Goal: Information Seeking & Learning: Learn about a topic

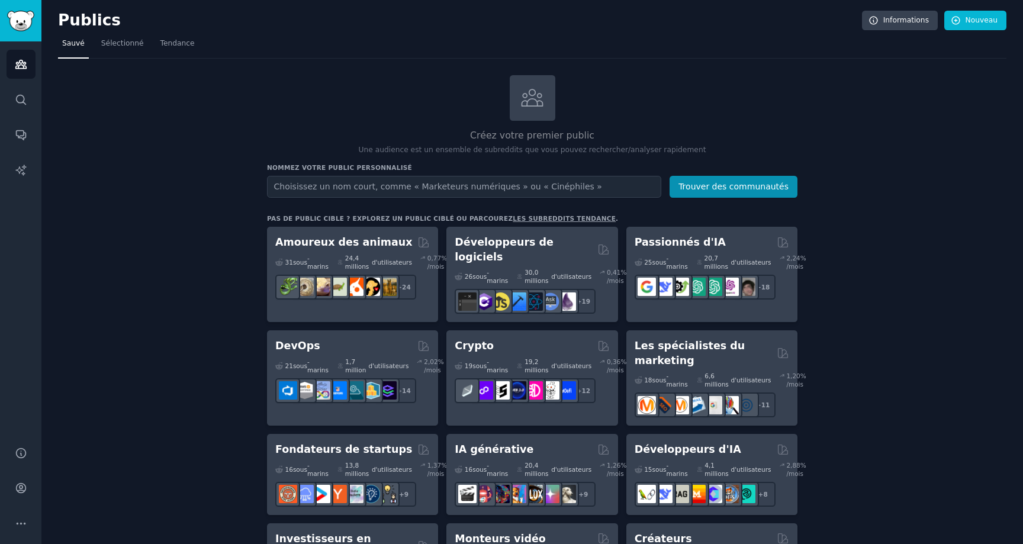
click at [313, 187] on input "text" at bounding box center [464, 187] width 394 height 22
type input "e"
type input "E-commerce"
click at [778, 182] on font "Trouver des communautés" at bounding box center [733, 186] width 110 height 9
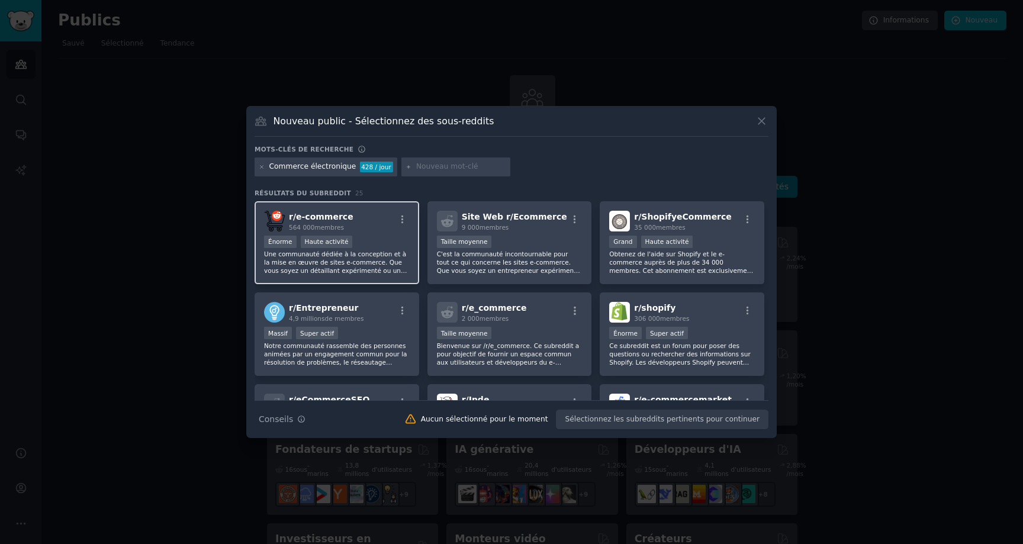
click at [366, 226] on div "r/ e-commerce 564 000 membres" at bounding box center [337, 221] width 146 height 21
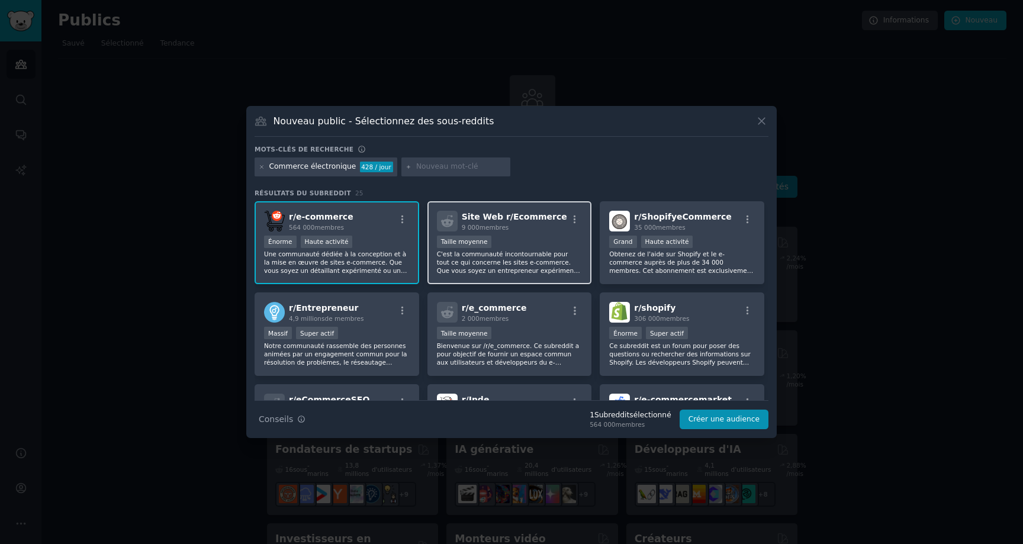
click at [515, 275] on div "Site Web r/ Ecommerce 9 000 membres 1000 - 10 000 membres Taille moyenne C'est …" at bounding box center [509, 242] width 165 height 83
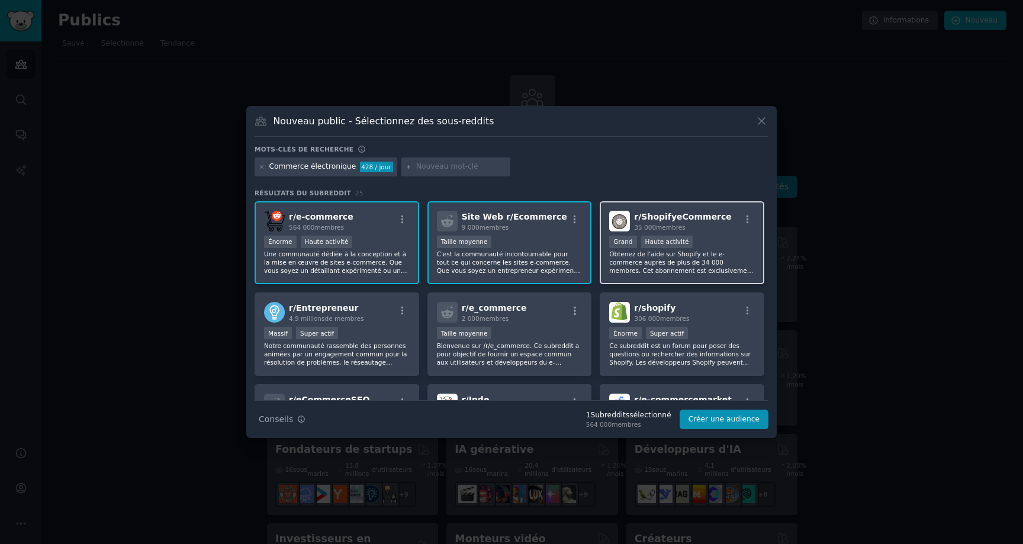
click at [624, 262] on font "Obtenez de l'aide sur Shopify et le e-commerce auprès de plus de 34 000 membres…" at bounding box center [682, 282] width 146 height 65
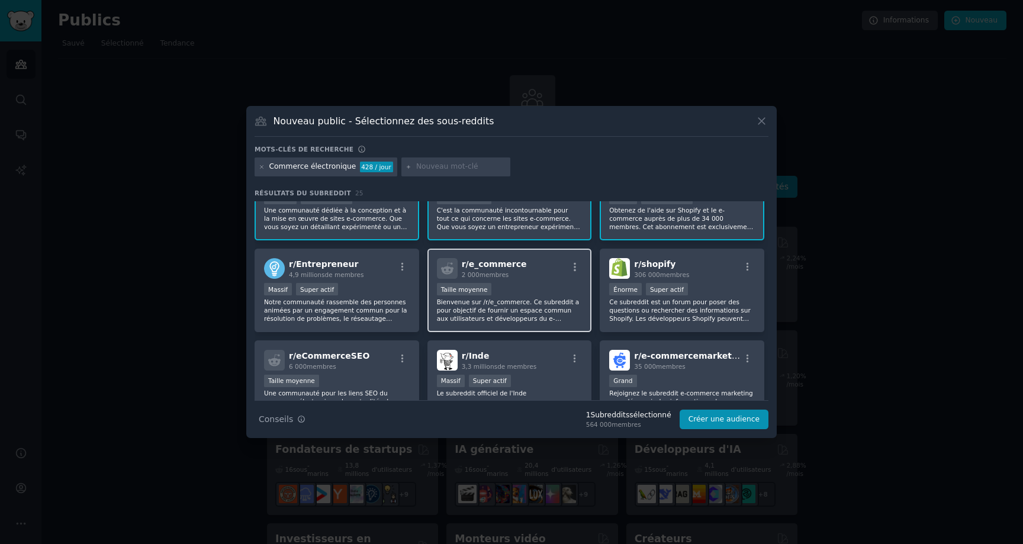
scroll to position [47, 0]
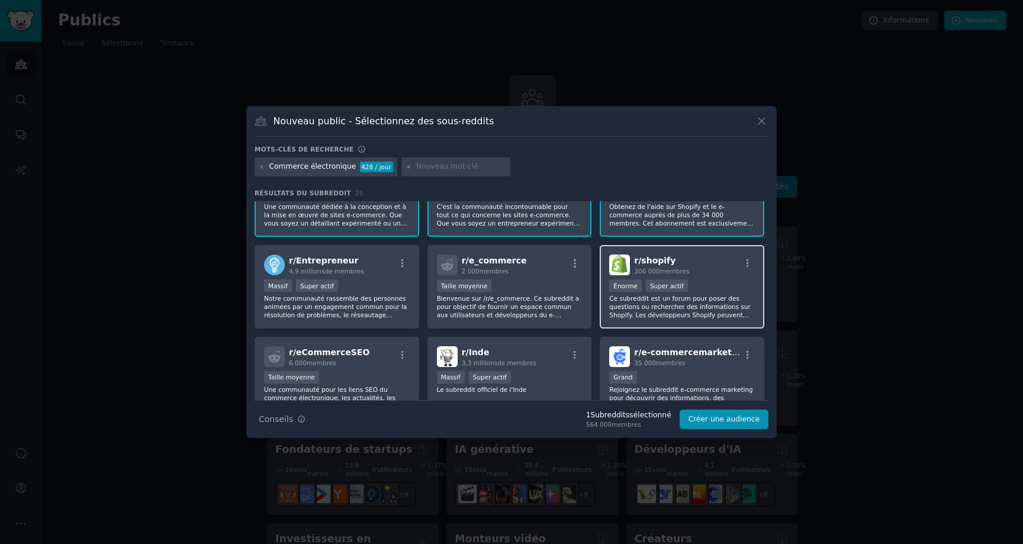
click at [648, 310] on p "Ce subreddit est un forum pour poser des questions ou rechercher des informatio…" at bounding box center [682, 306] width 146 height 25
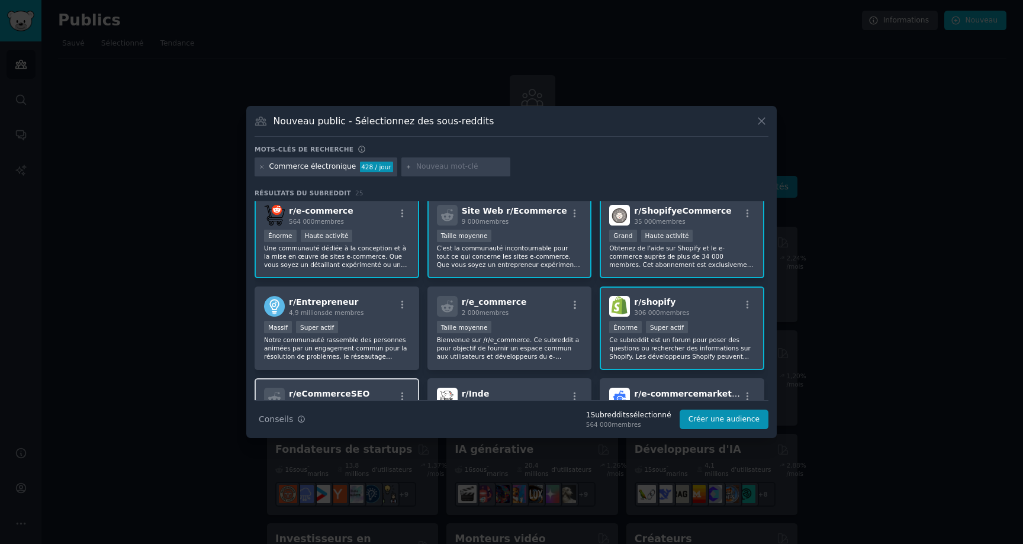
scroll to position [0, 0]
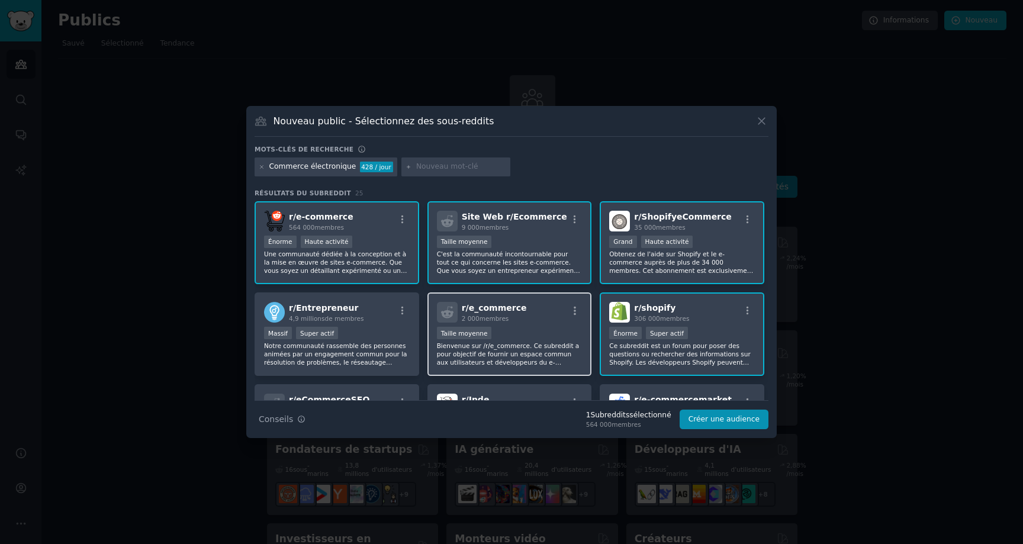
click at [484, 355] on font "Bienvenue sur /r/e_commerce. Ce subreddit a pour objectif de fournir un espace …" at bounding box center [509, 358] width 145 height 32
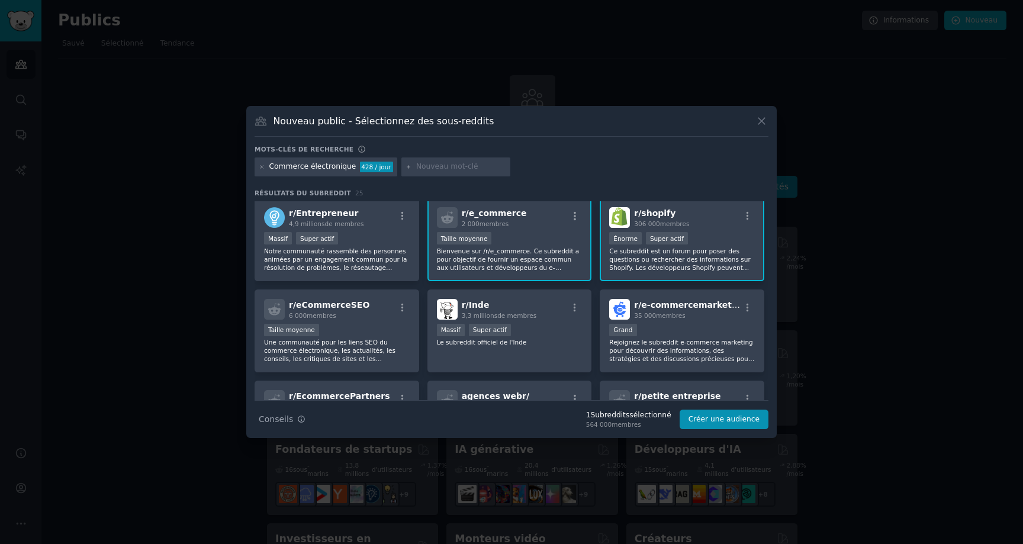
scroll to position [95, 0]
click at [678, 358] on font "Rejoignez le subreddit e-commerce marketing pour découvrir des informations, de…" at bounding box center [681, 387] width 145 height 98
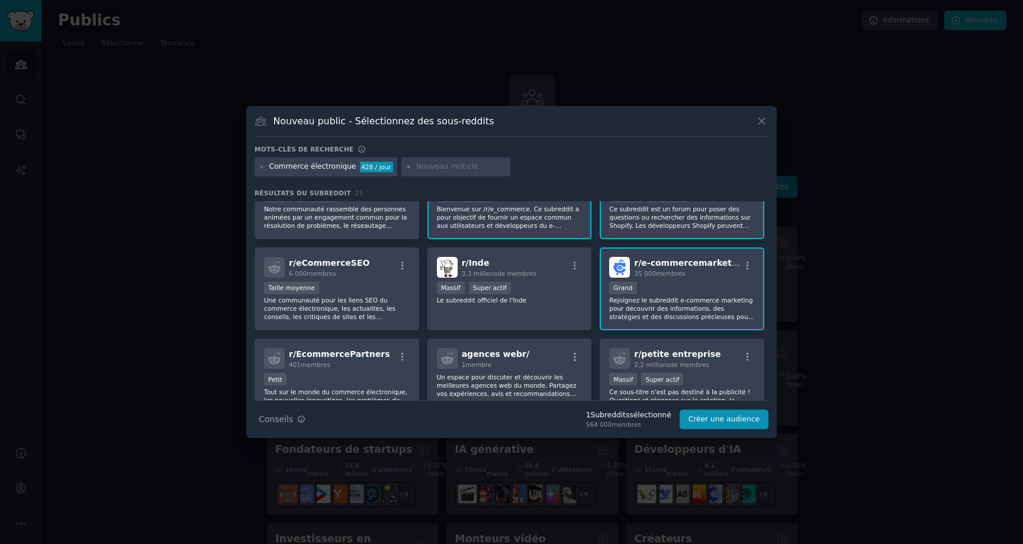
scroll to position [141, 0]
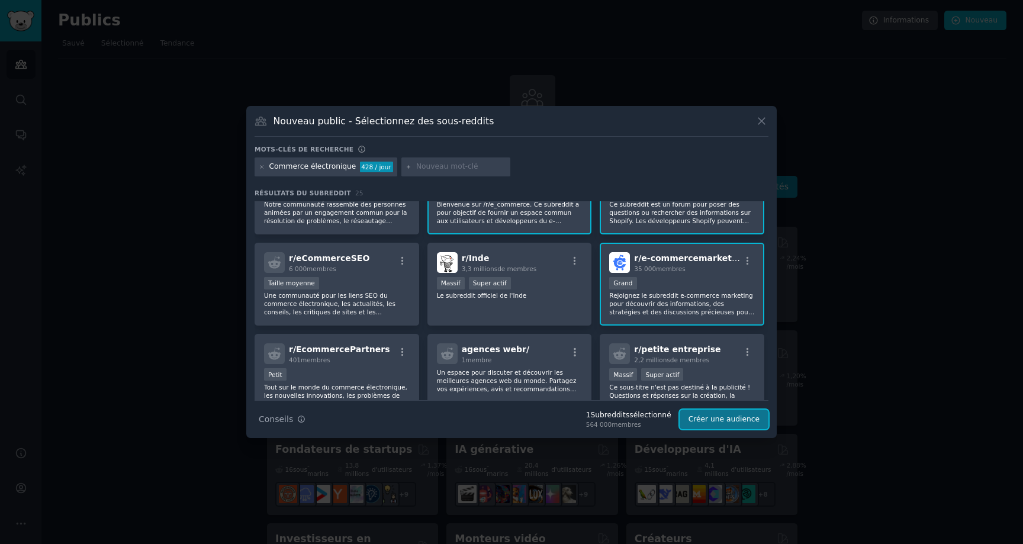
click at [704, 424] on button "Créer une audience" at bounding box center [724, 420] width 89 height 20
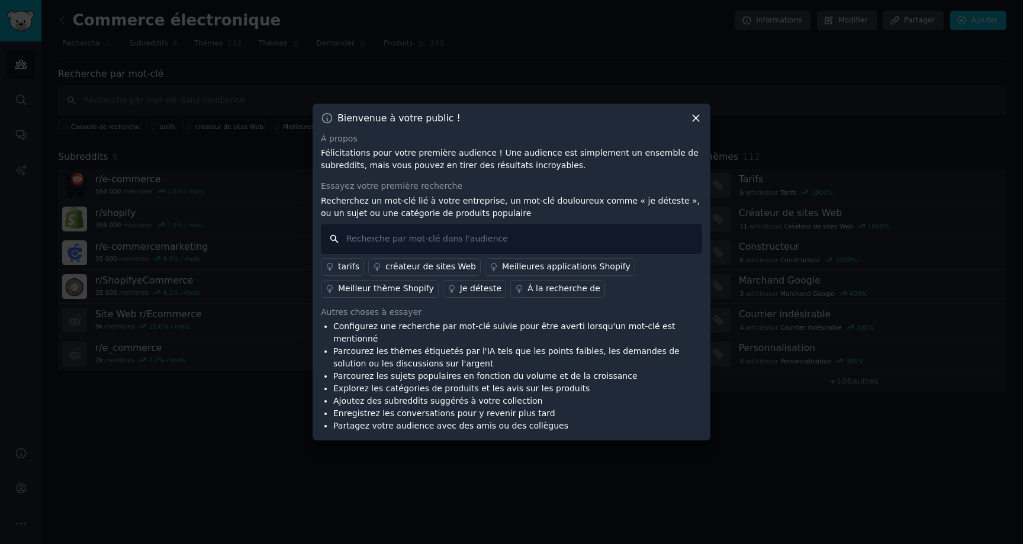
click at [424, 247] on input "text" at bounding box center [511, 239] width 381 height 30
type input "comment faire"
drag, startPoint x: 389, startPoint y: 387, endPoint x: 474, endPoint y: 387, distance: 84.6
click at [473, 387] on li "Explorez les catégories de produits et les avis sur les produits" at bounding box center [517, 388] width 369 height 12
click at [474, 387] on li "Explorez les catégories de produits et les avis sur les produits" at bounding box center [517, 388] width 369 height 12
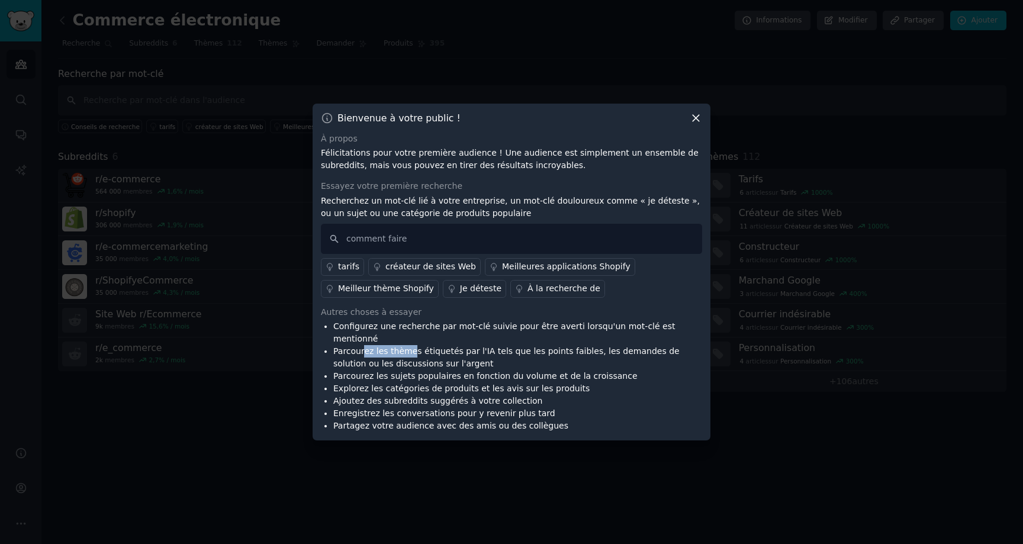
drag, startPoint x: 362, startPoint y: 344, endPoint x: 477, endPoint y: 344, distance: 114.2
click at [426, 346] on font "Parcourez les thèmes étiquetés par l'IA tels que les points faibles, les demand…" at bounding box center [506, 357] width 346 height 22
click at [482, 346] on font "Parcourez les thèmes étiquetés par l'IA tels que les points faibles, les demand…" at bounding box center [506, 357] width 346 height 22
drag, startPoint x: 570, startPoint y: 345, endPoint x: 610, endPoint y: 345, distance: 40.3
click at [610, 346] on font "Parcourez les thèmes étiquetés par l'IA tels que les points faibles, les demand…" at bounding box center [506, 357] width 346 height 22
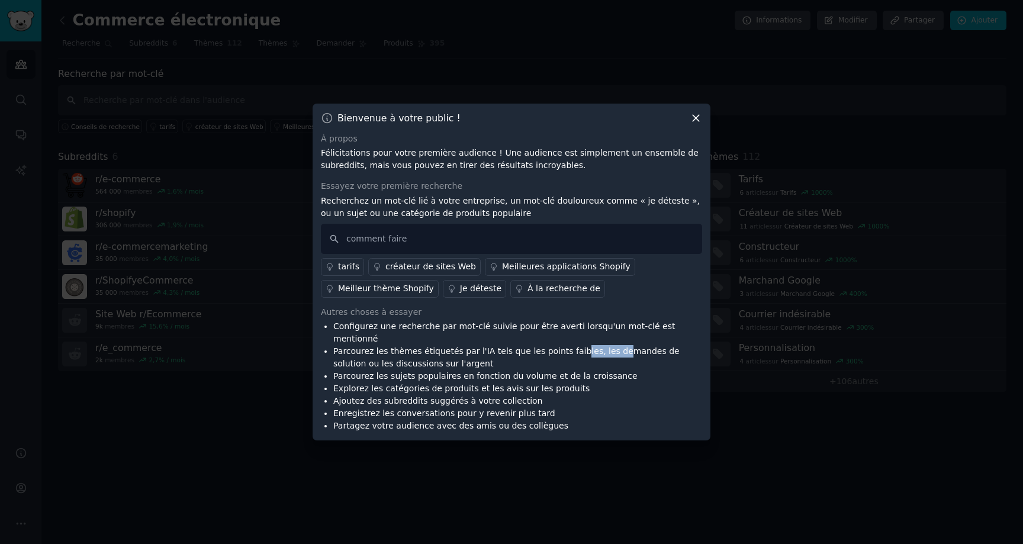
click at [611, 346] on font "Parcourez les thèmes étiquetés par l'IA tels que les points faibles, les demand…" at bounding box center [506, 357] width 346 height 22
click at [645, 346] on font "Parcourez les thèmes étiquetés par l'IA tels que les points faibles, les demand…" at bounding box center [506, 357] width 346 height 22
drag, startPoint x: 358, startPoint y: 375, endPoint x: 402, endPoint y: 375, distance: 44.4
click at [402, 375] on li "Parcourez les sujets populaires en fonction du volume et de la croissance" at bounding box center [517, 376] width 369 height 12
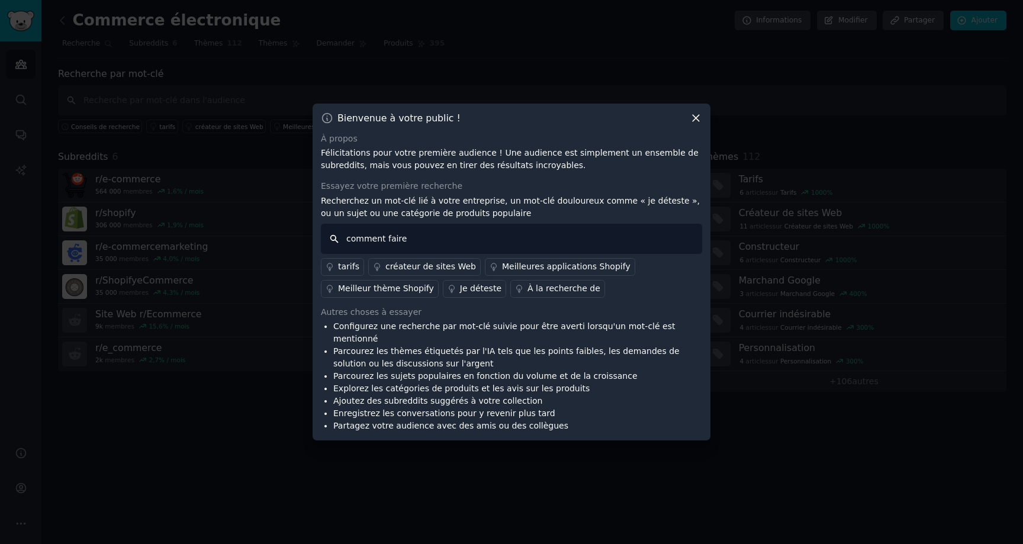
click at [434, 248] on input "comment faire" at bounding box center [511, 239] width 381 height 30
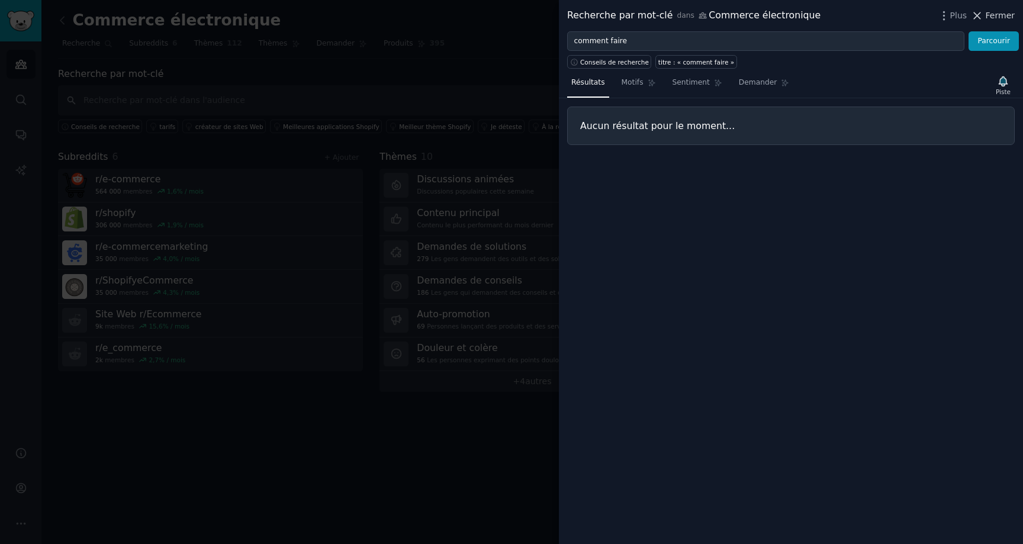
click at [983, 17] on icon at bounding box center [977, 15] width 12 height 12
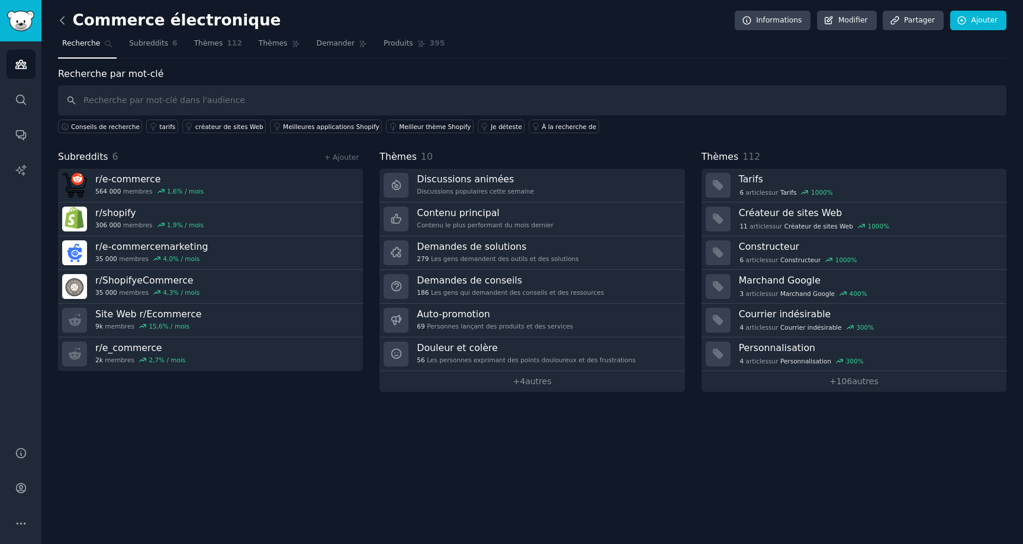
click at [63, 23] on icon at bounding box center [62, 20] width 4 height 7
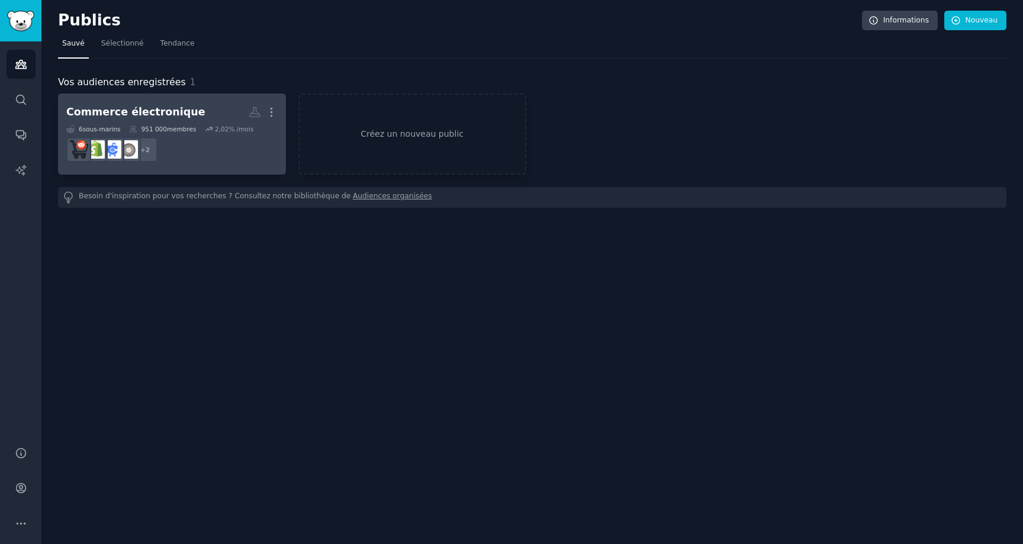
click at [178, 141] on dd "+ 2" at bounding box center [171, 149] width 211 height 33
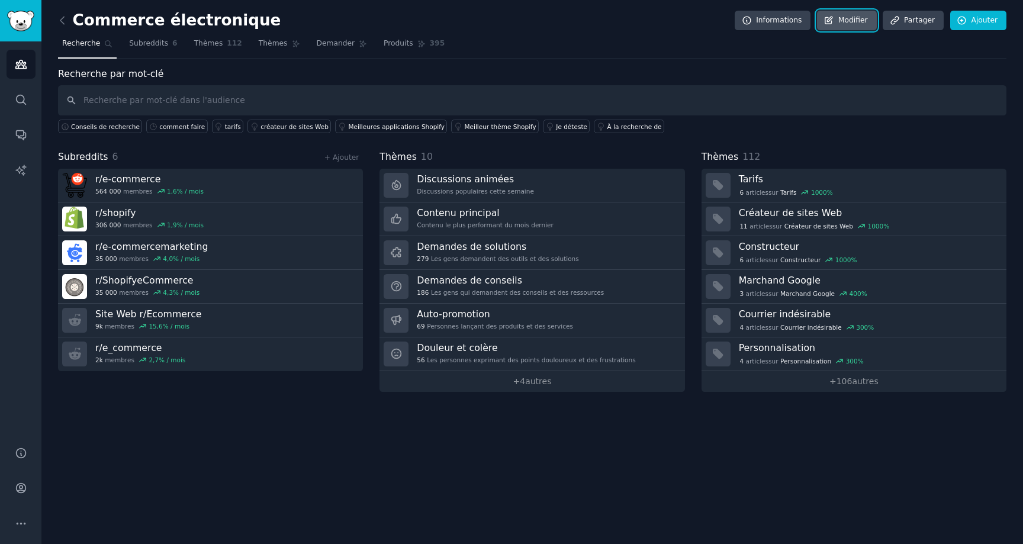
click at [858, 17] on font "Modifier" at bounding box center [853, 20] width 30 height 8
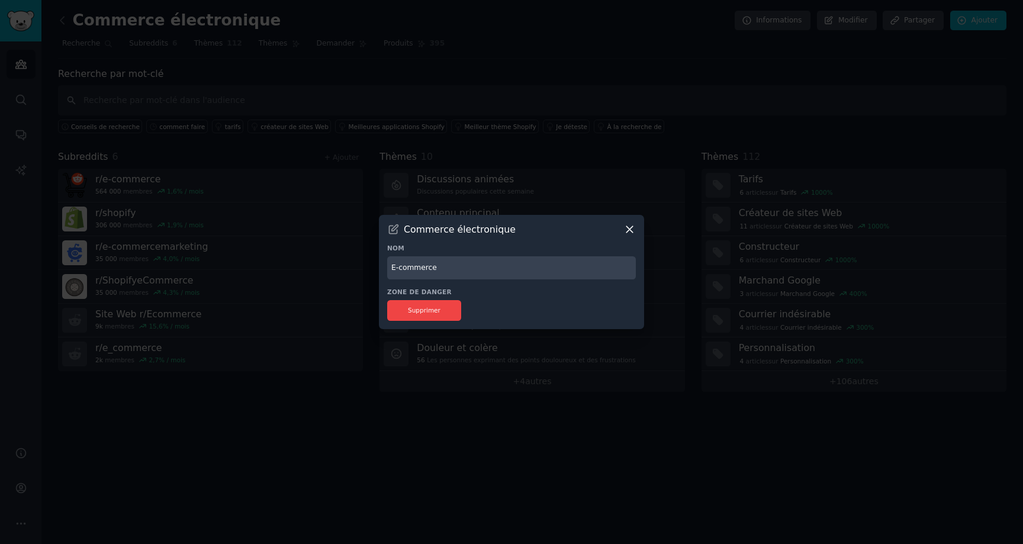
click at [688, 128] on div at bounding box center [511, 272] width 1023 height 544
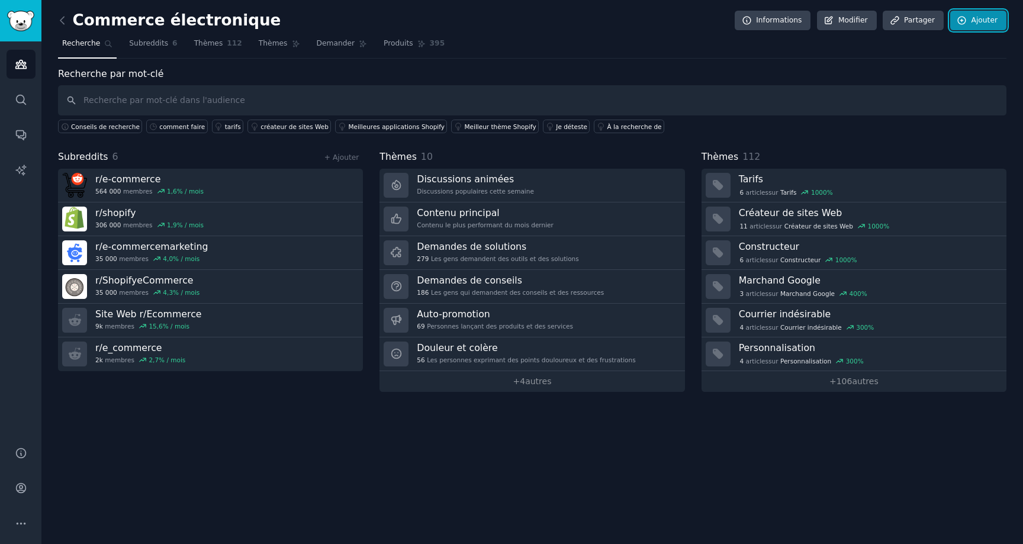
click at [964, 21] on icon at bounding box center [962, 20] width 11 height 11
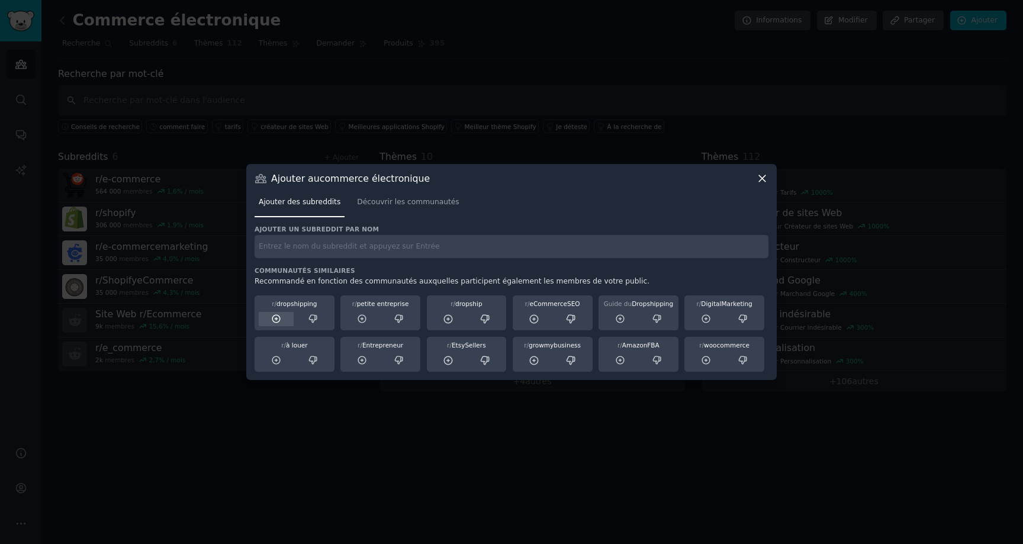
click at [278, 317] on icon at bounding box center [276, 319] width 11 height 11
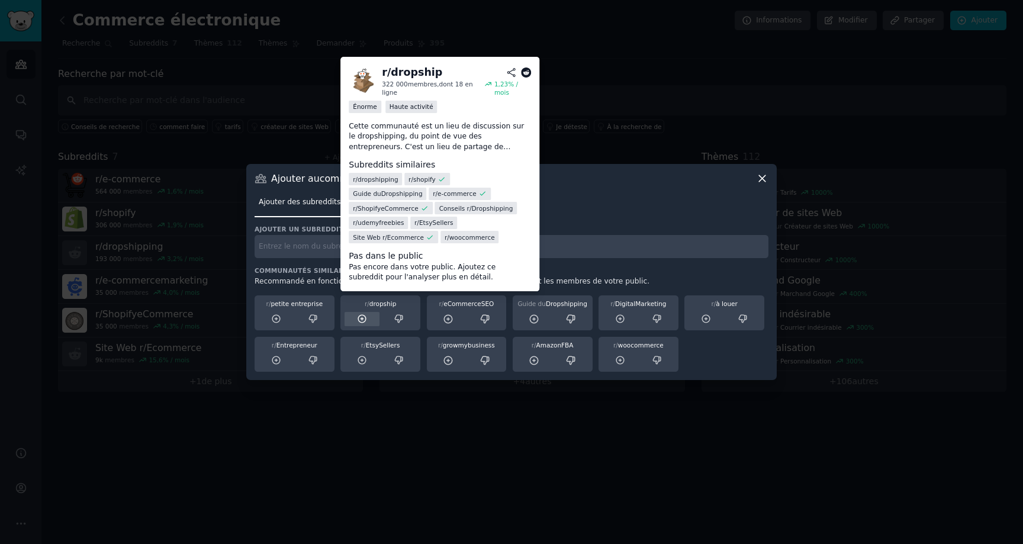
click at [361, 320] on icon at bounding box center [362, 319] width 11 height 11
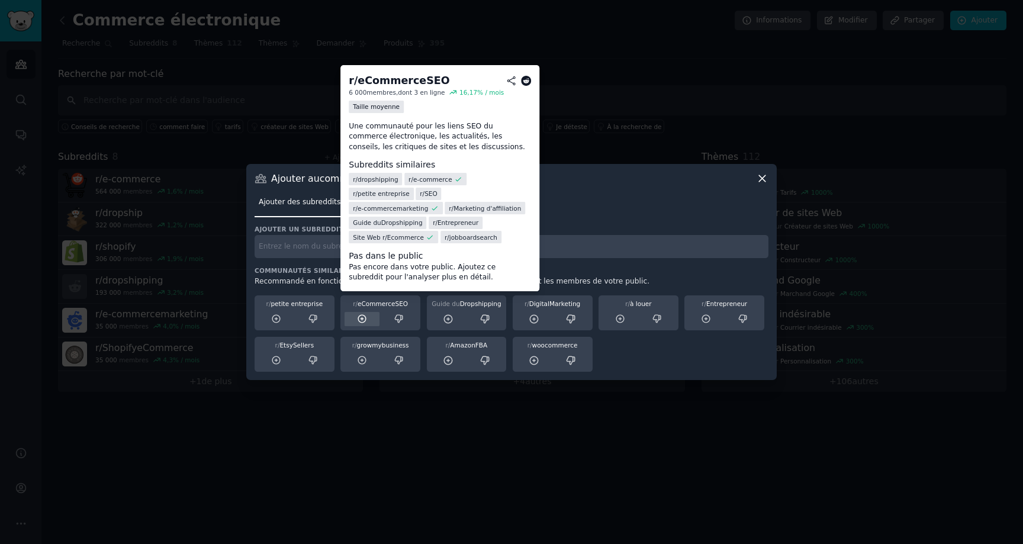
click at [360, 320] on icon at bounding box center [362, 319] width 11 height 11
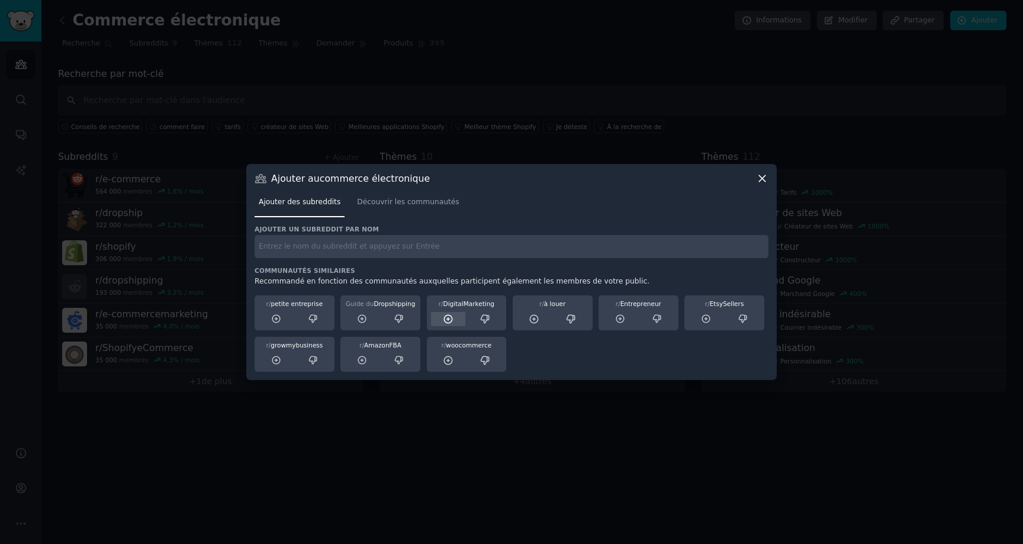
click at [450, 320] on icon at bounding box center [448, 319] width 11 height 11
click at [360, 323] on icon at bounding box center [362, 319] width 8 height 8
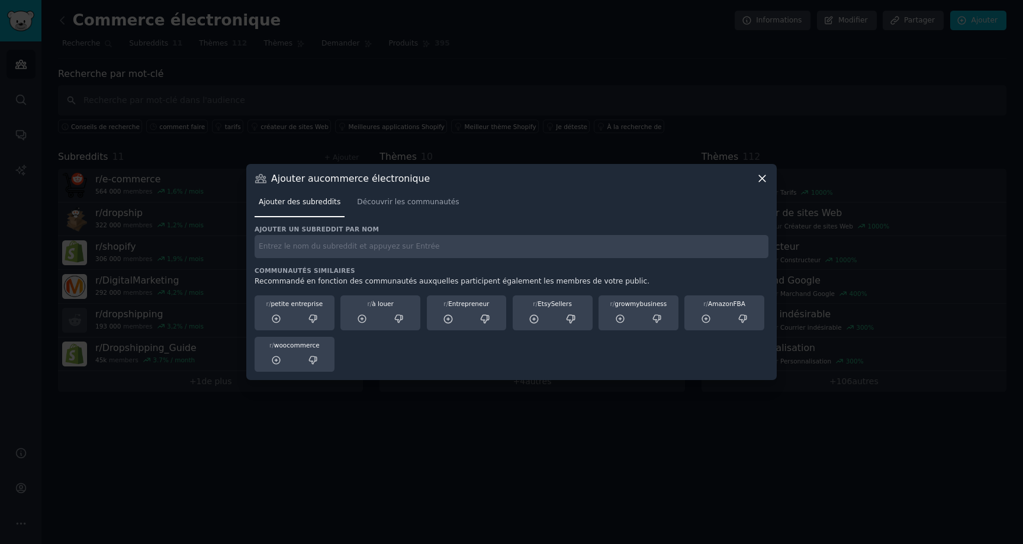
click at [761, 179] on icon at bounding box center [762, 178] width 12 height 12
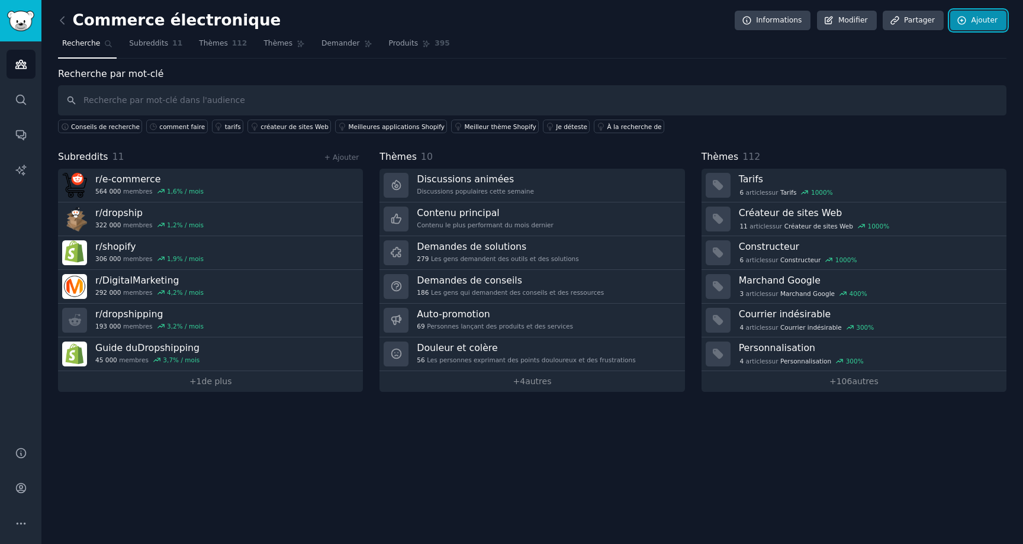
click at [973, 28] on link "Ajouter" at bounding box center [978, 21] width 56 height 20
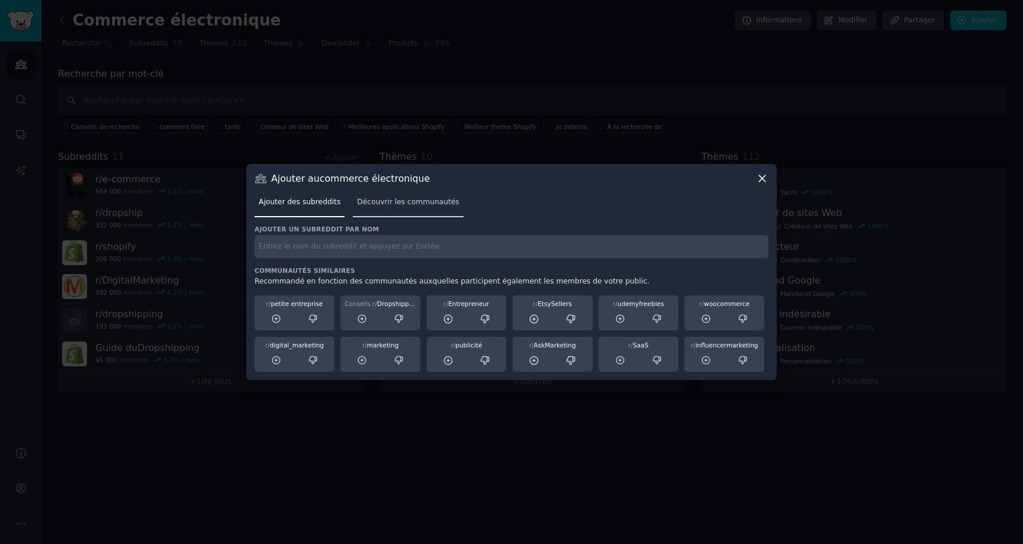
click at [385, 216] on link "Découvrir les communautés" at bounding box center [408, 205] width 110 height 24
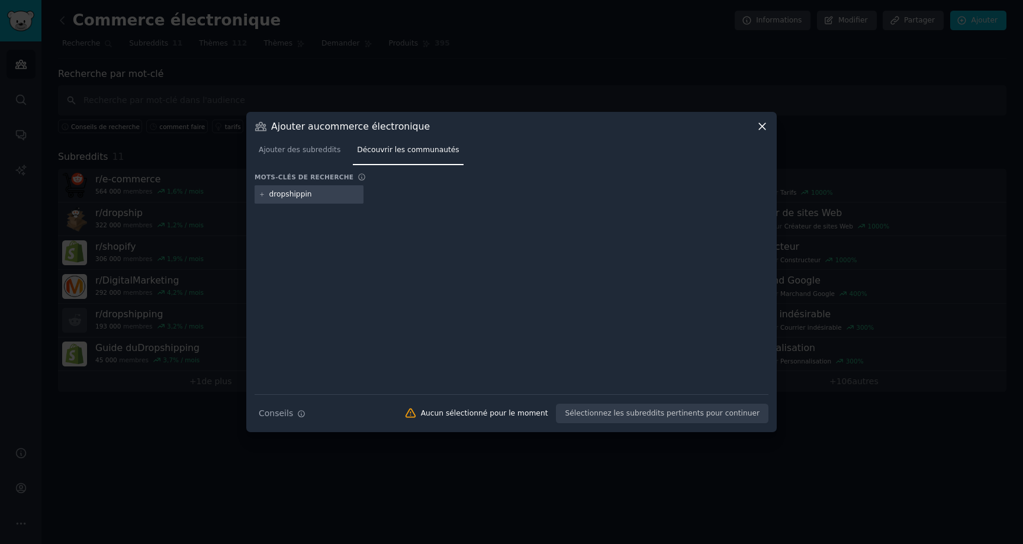
type input "dropshipping"
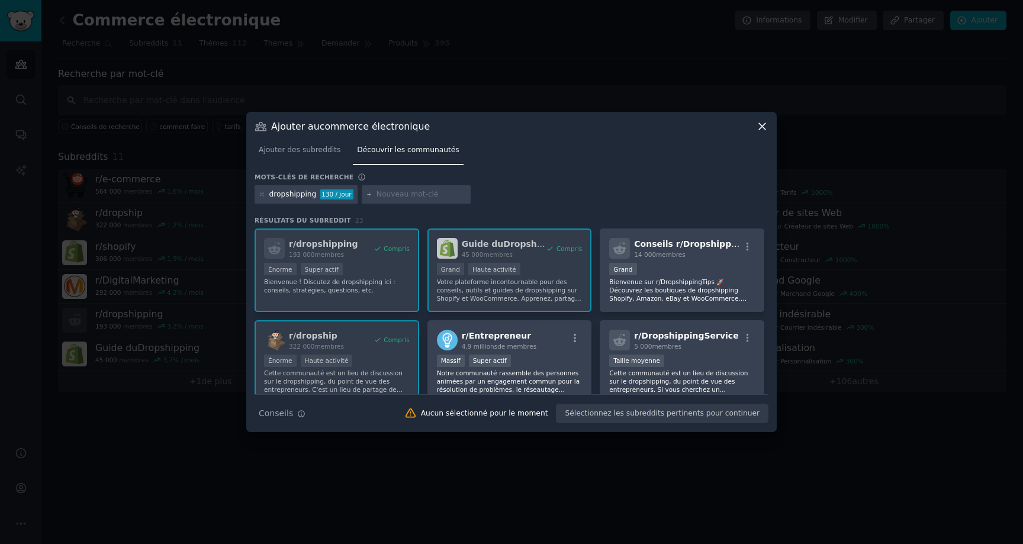
click at [583, 206] on div "dropshipping 130 / jour" at bounding box center [512, 196] width 514 height 23
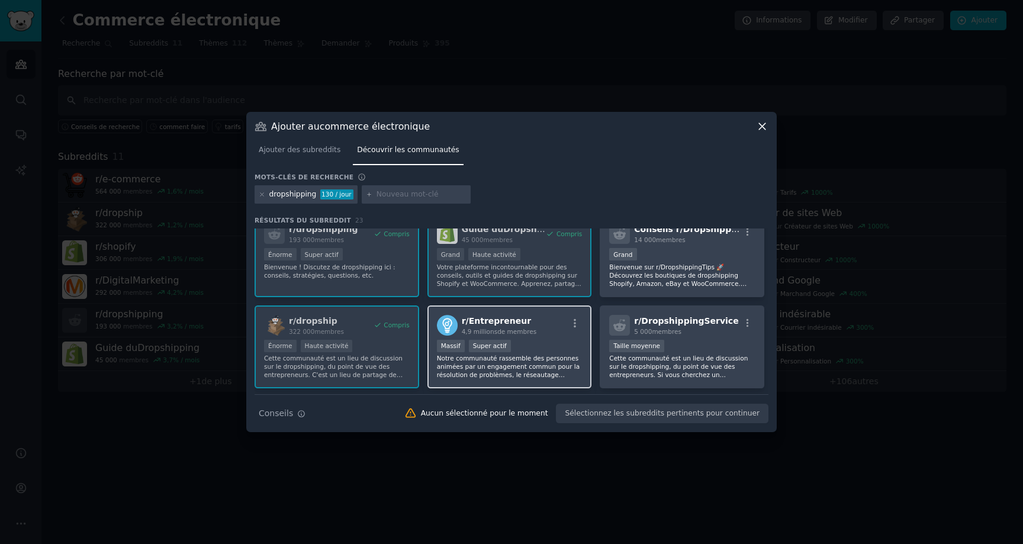
scroll to position [16, 0]
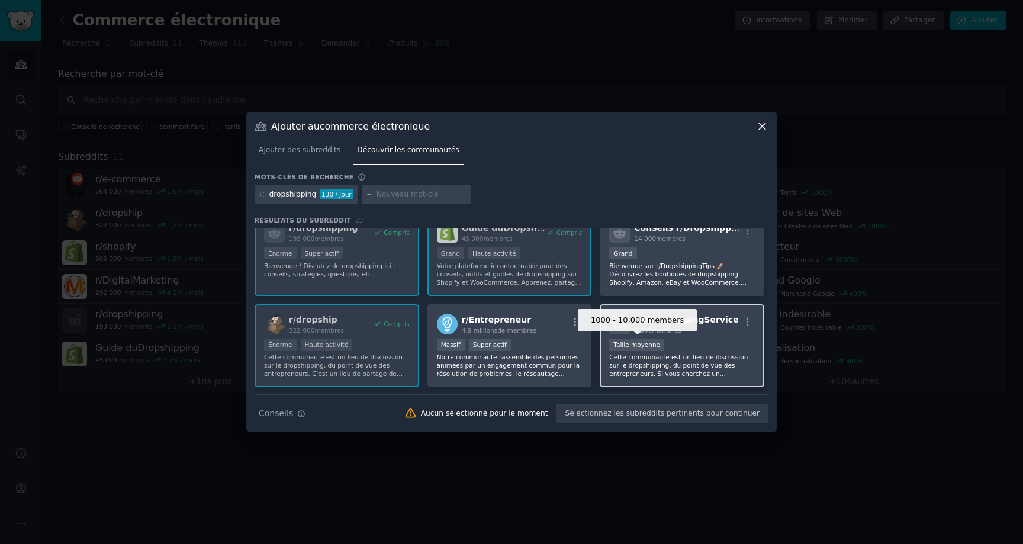
click at [667, 342] on div "1000 - 10,000 members Taille moyenne" at bounding box center [682, 346] width 146 height 15
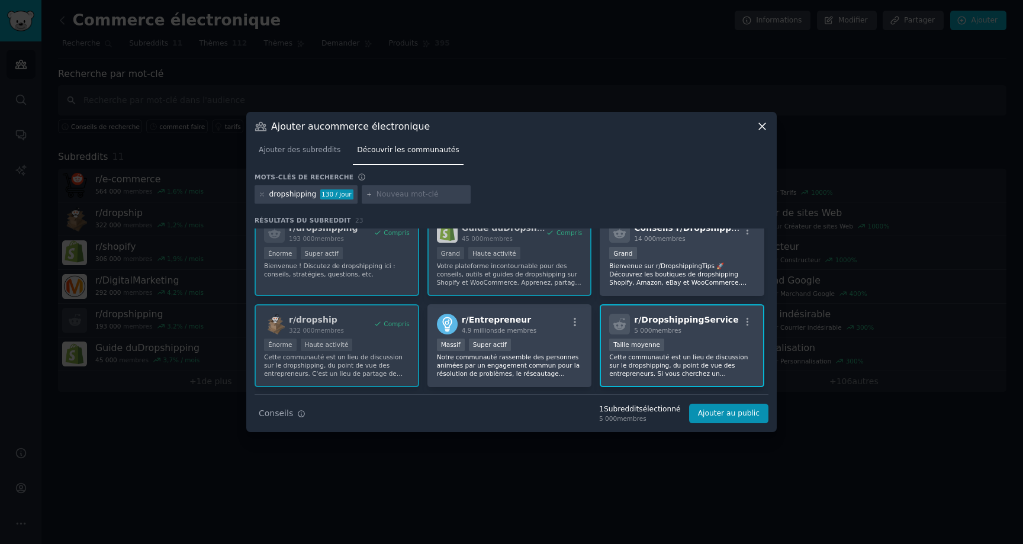
scroll to position [0, 0]
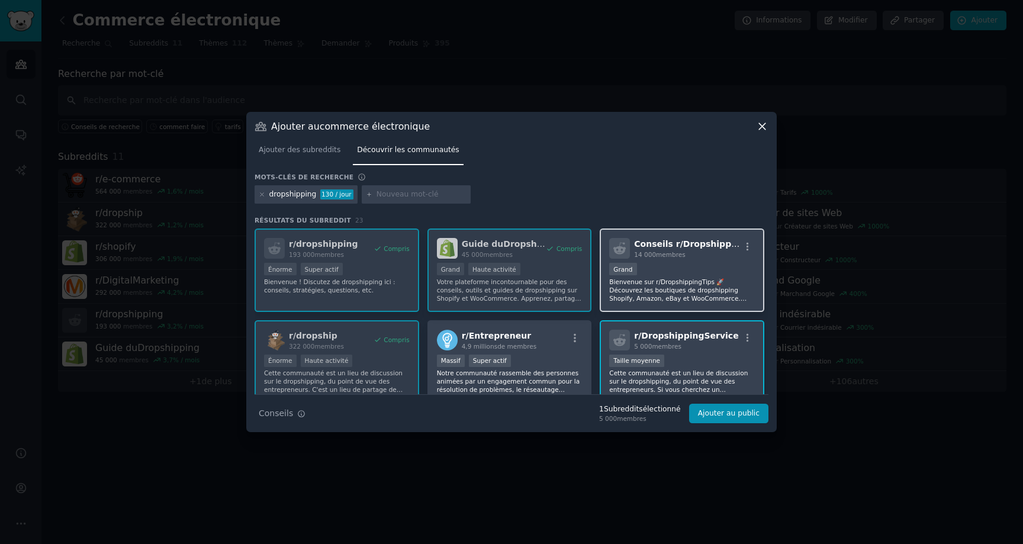
click at [667, 293] on p "Bienvenue sur r/DropshippingTips 🚀 Découvrez les boutiques de dropshipping Shop…" at bounding box center [682, 290] width 146 height 25
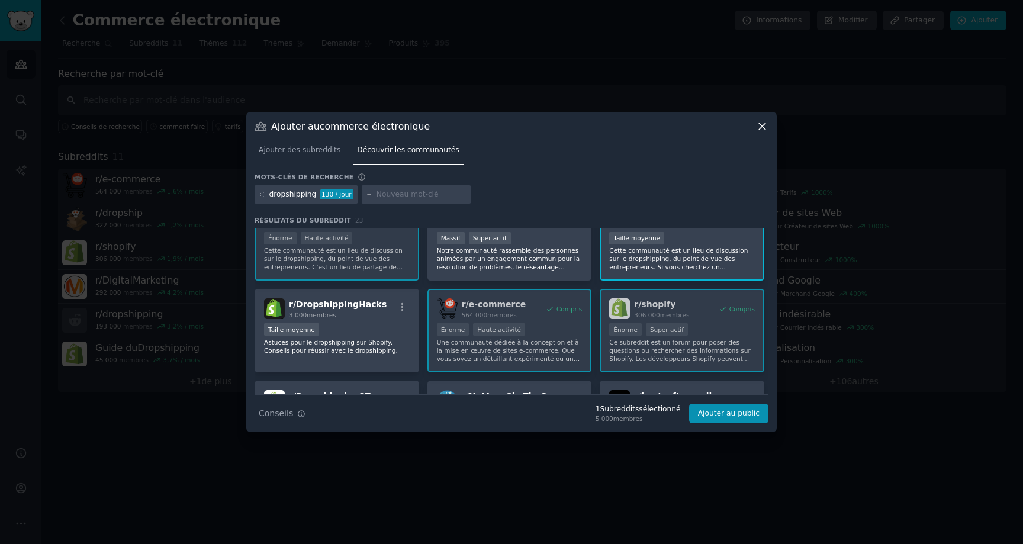
scroll to position [124, 0]
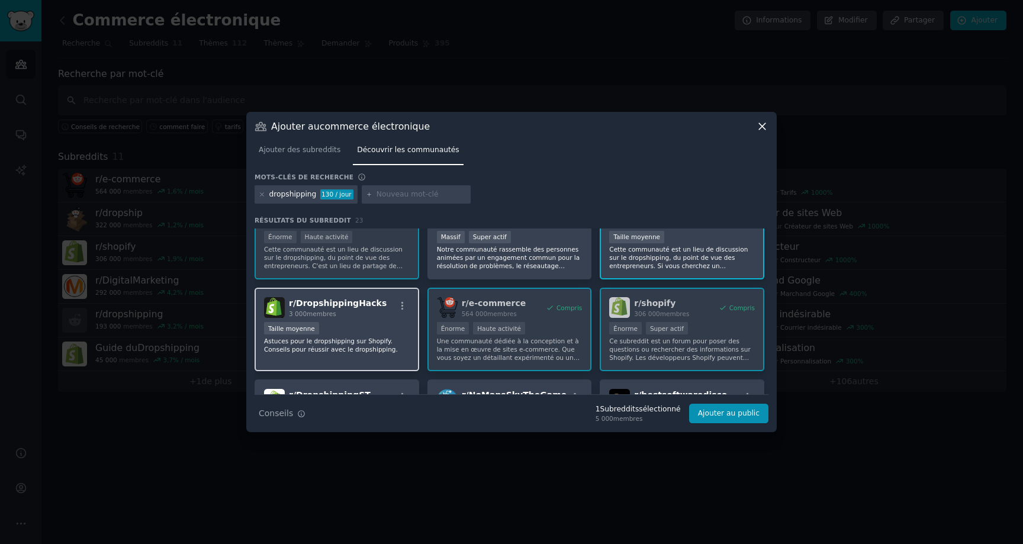
click at [317, 358] on div "r/ DropshippingHacks 3 000 membres 1000 - 10 000 membres Taille moyenne Astuces…" at bounding box center [337, 329] width 165 height 83
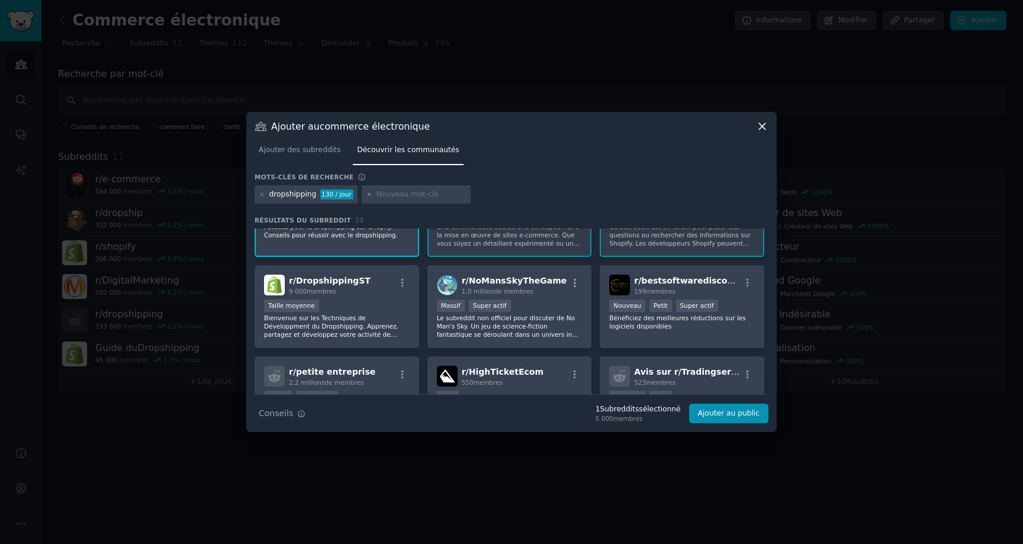
scroll to position [237, 0]
click at [355, 341] on div "r/ DropshippingST 9 000 membres Taille moyenne Bienvenue sur les Techniques de …" at bounding box center [337, 307] width 165 height 83
click at [717, 416] on font "Ajouter au public" at bounding box center [729, 413] width 62 height 8
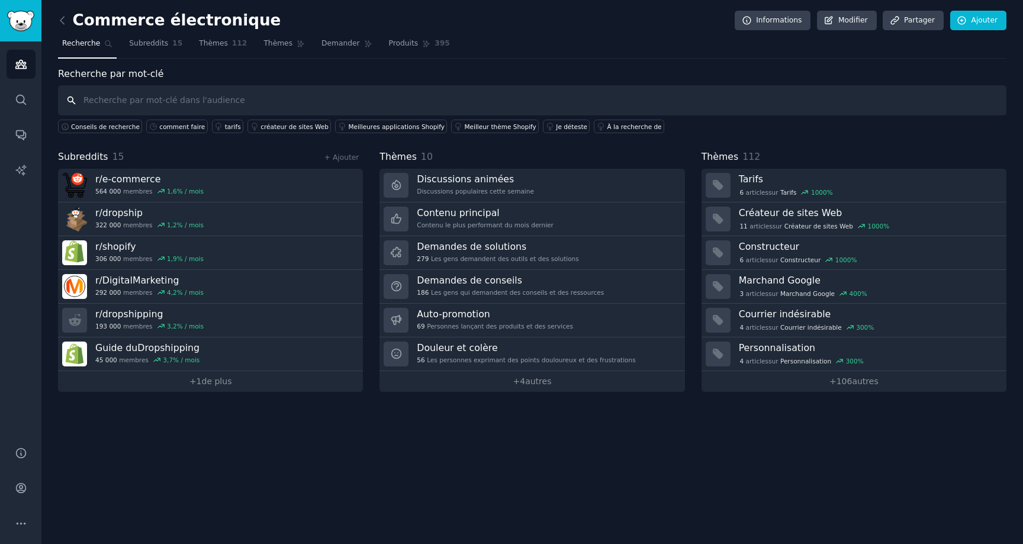
click at [131, 102] on input "text" at bounding box center [532, 100] width 948 height 30
click at [157, 41] on font "Subreddits" at bounding box center [148, 43] width 39 height 8
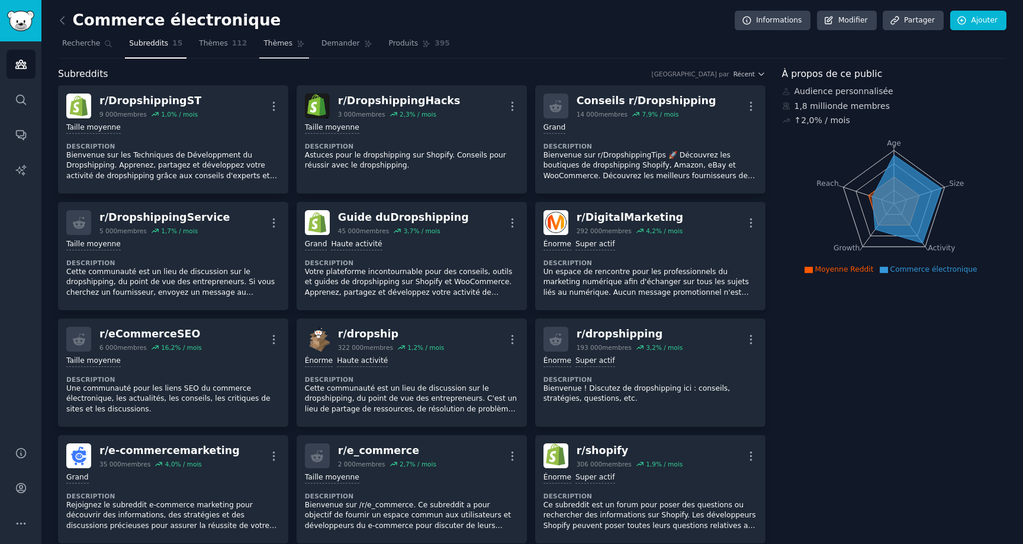
click at [265, 45] on font "Thèmes" at bounding box center [277, 43] width 29 height 8
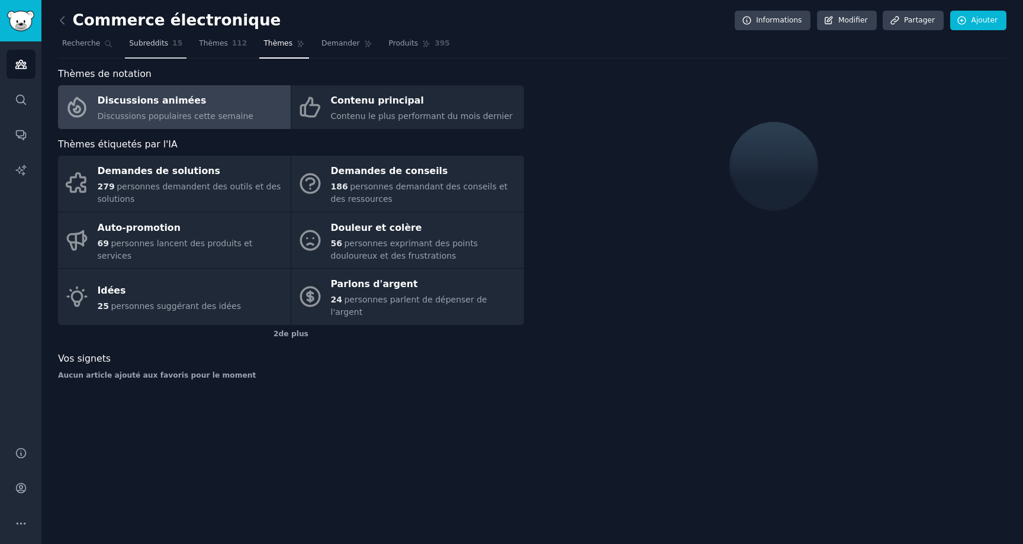
click at [149, 56] on link "Subreddits 15" at bounding box center [156, 46] width 62 height 24
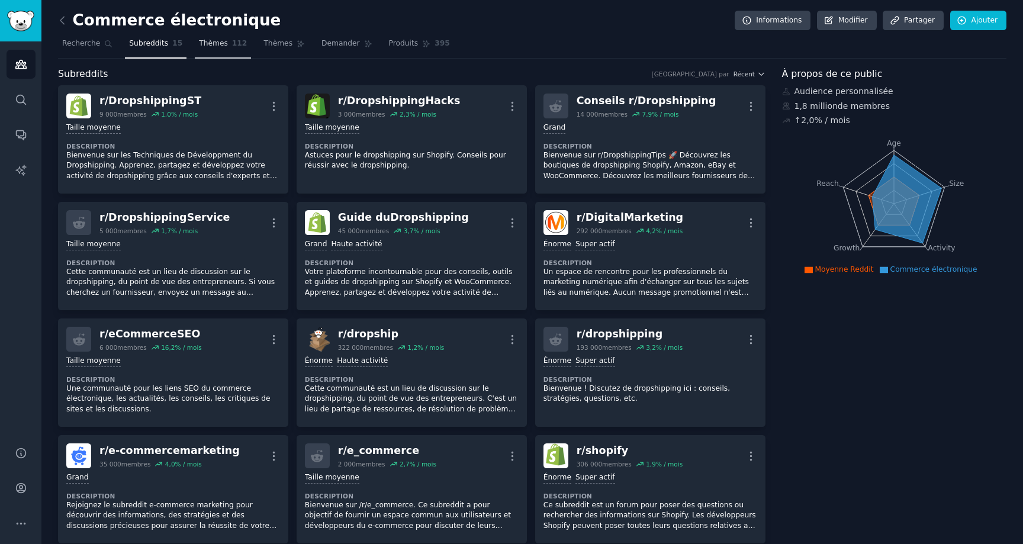
click at [221, 51] on link "Thèmes 112" at bounding box center [223, 46] width 56 height 24
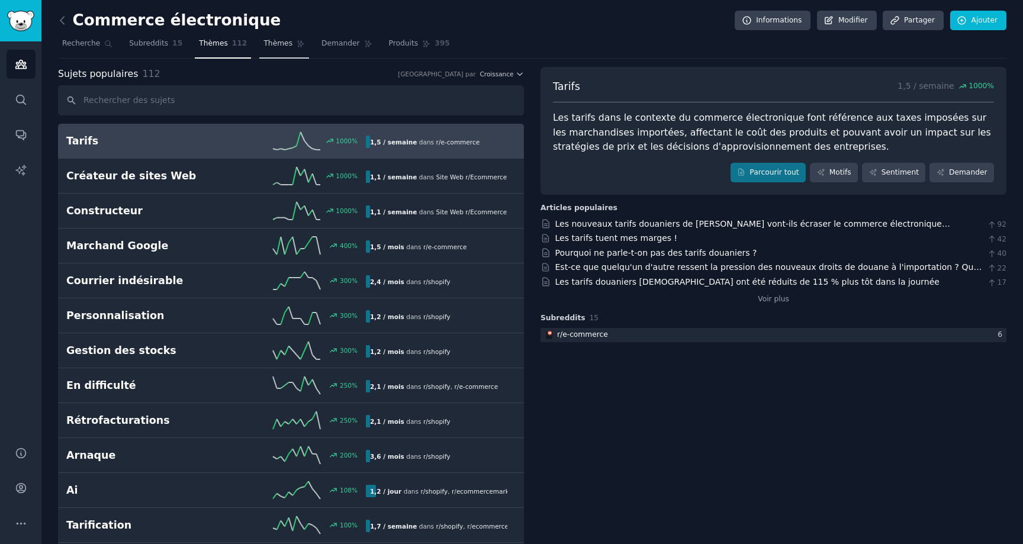
click at [281, 40] on font "Thèmes" at bounding box center [277, 43] width 29 height 8
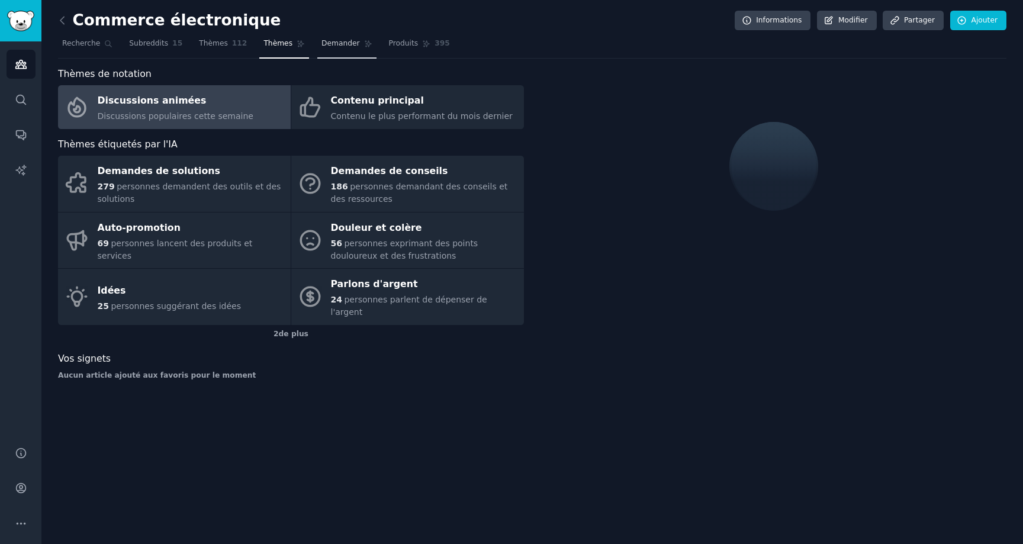
click at [336, 49] on link "Demander" at bounding box center [346, 46] width 59 height 24
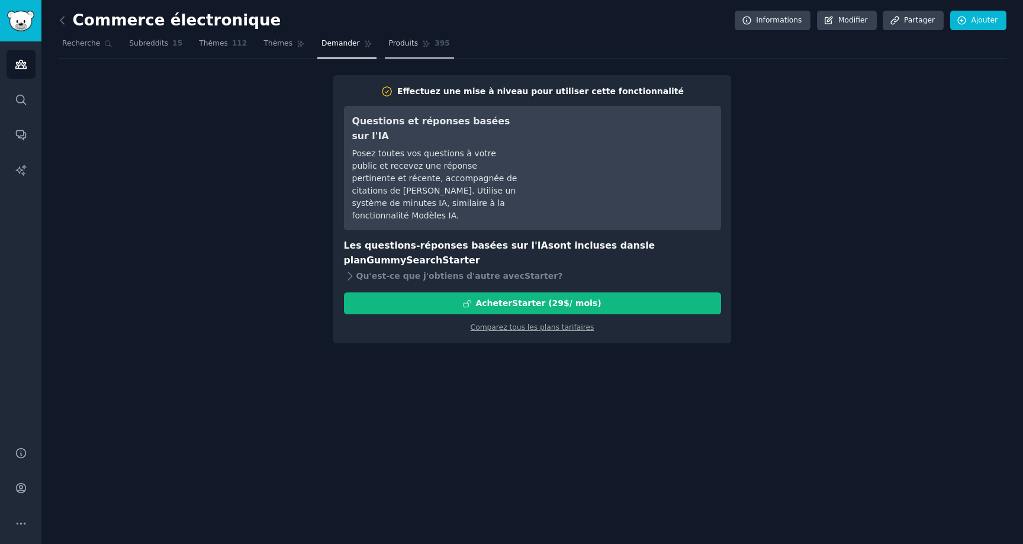
click at [434, 46] on font "395" at bounding box center [441, 43] width 15 height 8
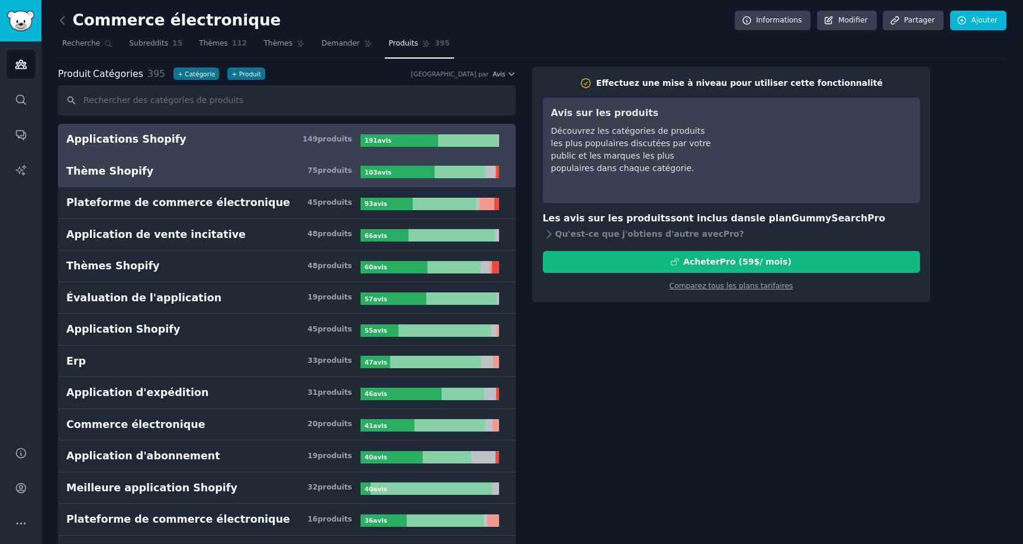
click at [262, 176] on h3 "Thème Shopify 75 produits ​" at bounding box center [213, 171] width 294 height 15
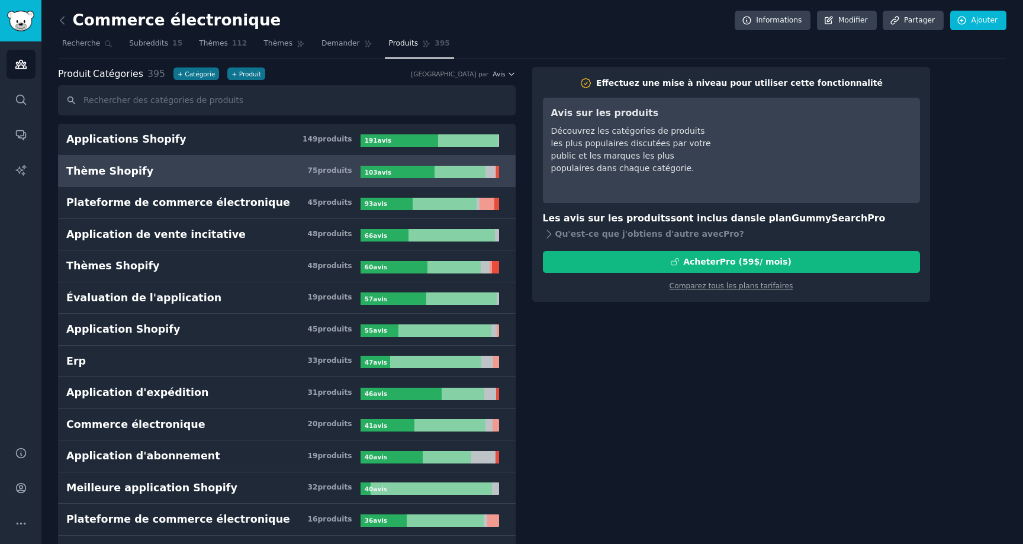
click at [191, 170] on h3 "Thème Shopify 75 produits ​" at bounding box center [213, 171] width 294 height 15
click at [125, 171] on font "Thème Shopify" at bounding box center [109, 171] width 87 height 12
click at [408, 173] on div at bounding box center [397, 172] width 74 height 12
click at [267, 47] on span "Thèmes" at bounding box center [277, 43] width 29 height 11
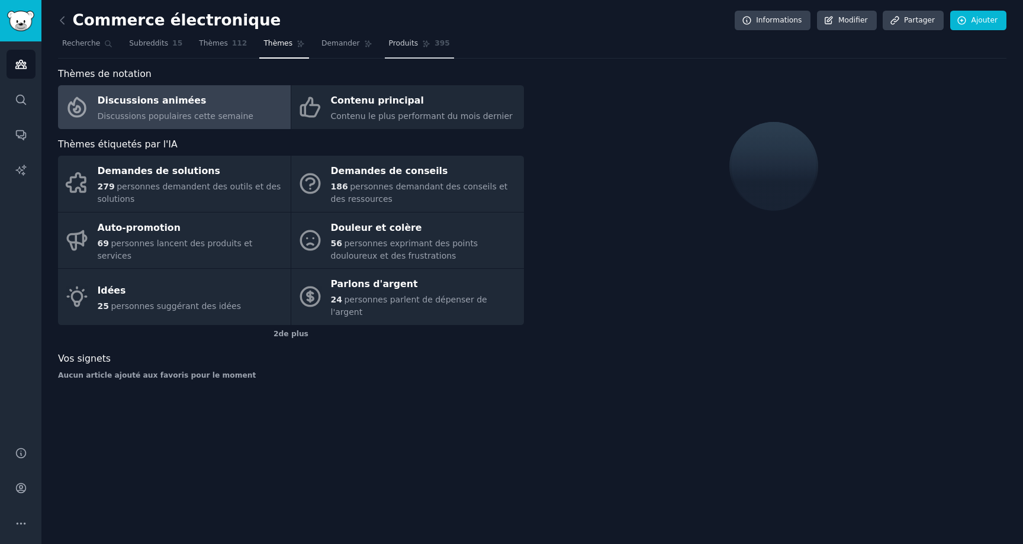
click at [408, 51] on link "Produits 395" at bounding box center [419, 46] width 69 height 24
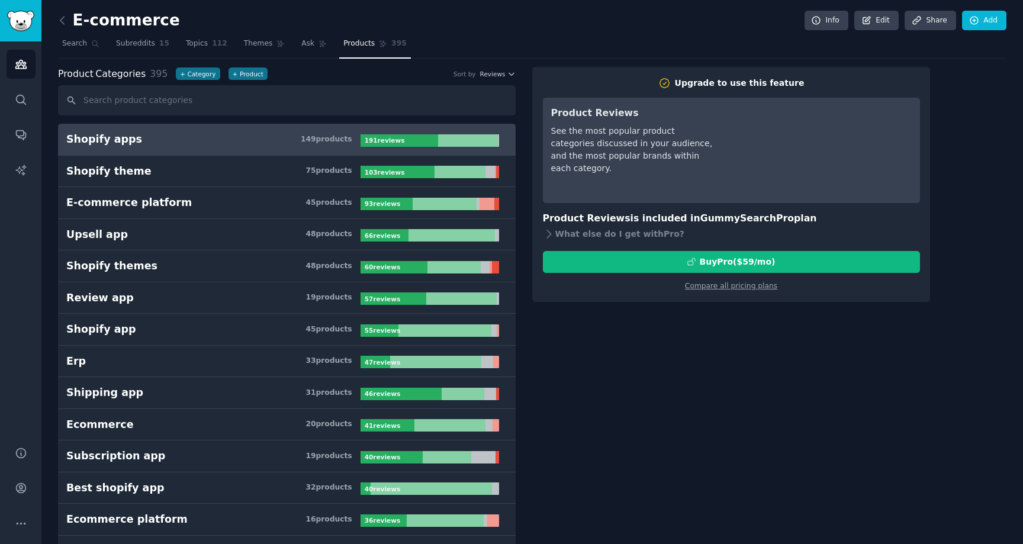
click at [429, 42] on nav "Search Subreddits 15 Topics 112 Themes Ask Products 395" at bounding box center [532, 46] width 948 height 24
click at [309, 46] on link "Ask" at bounding box center [314, 46] width 34 height 24
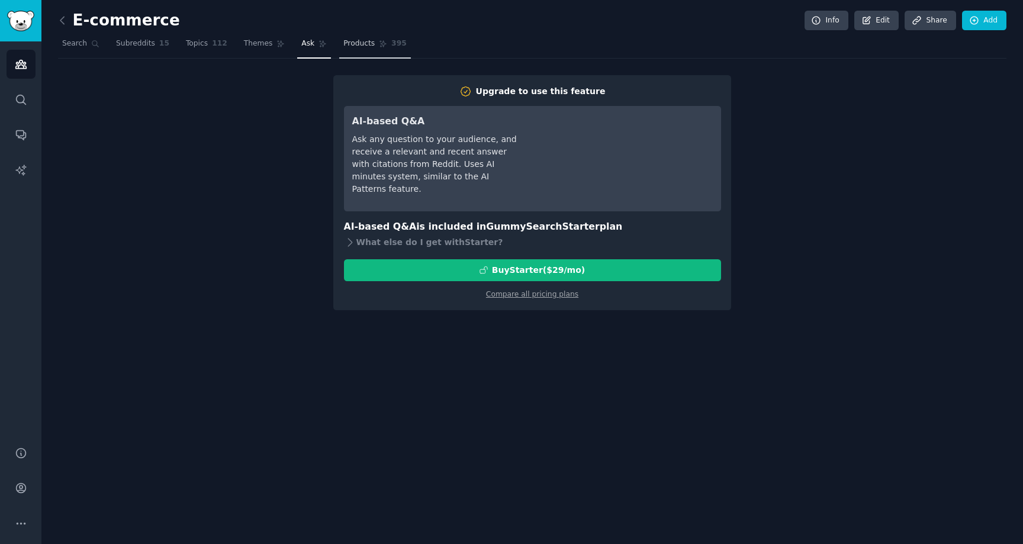
click at [352, 50] on link "Products 395" at bounding box center [374, 46] width 71 height 24
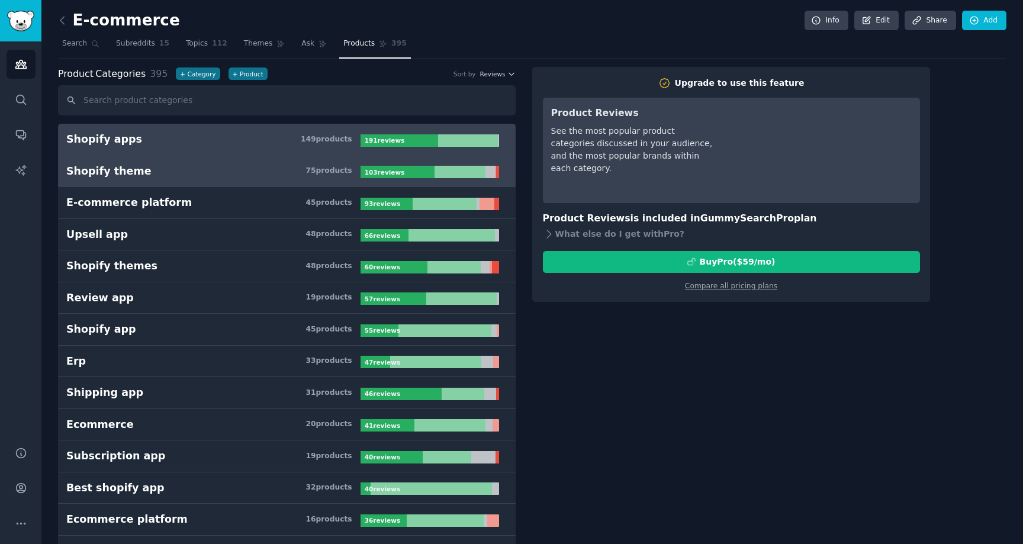
click at [111, 164] on div "Shopify theme" at bounding box center [108, 171] width 85 height 15
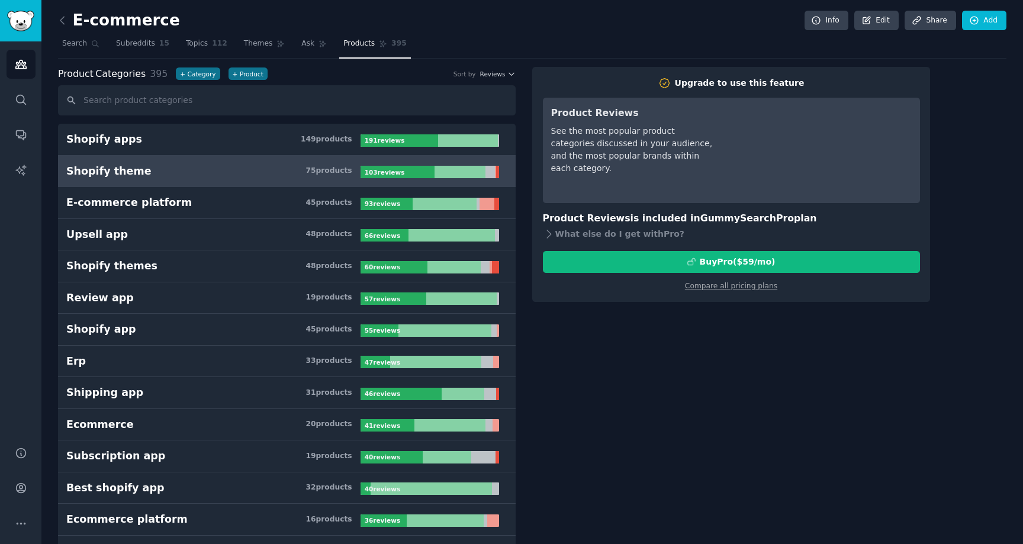
drag, startPoint x: 157, startPoint y: 173, endPoint x: 165, endPoint y: 173, distance: 7.7
click at [157, 173] on h3 "Shopify theme 75 product s" at bounding box center [213, 171] width 294 height 15
click at [360, 173] on div "103 review s" at bounding box center [385, 172] width 50 height 12
click at [255, 46] on span "Themes" at bounding box center [258, 43] width 29 height 11
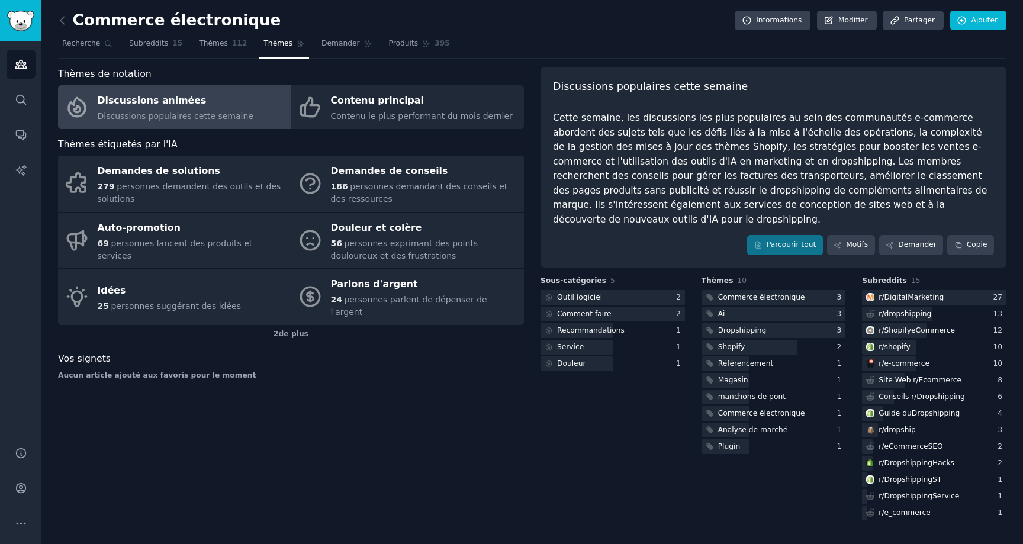
click at [342, 352] on div "Vos signets" at bounding box center [291, 359] width 466 height 15
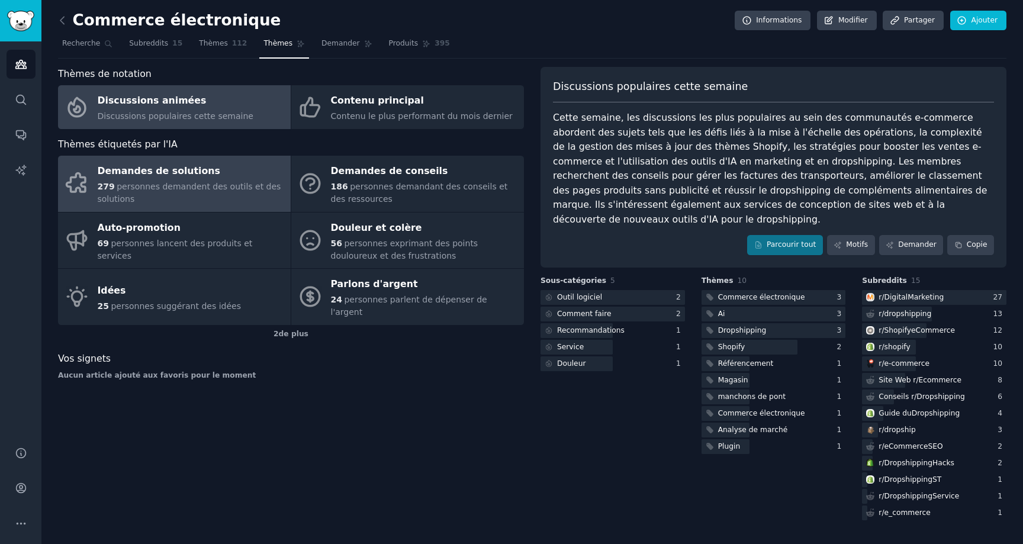
click at [216, 189] on font "personnes demandent des outils et des solutions" at bounding box center [189, 193] width 183 height 22
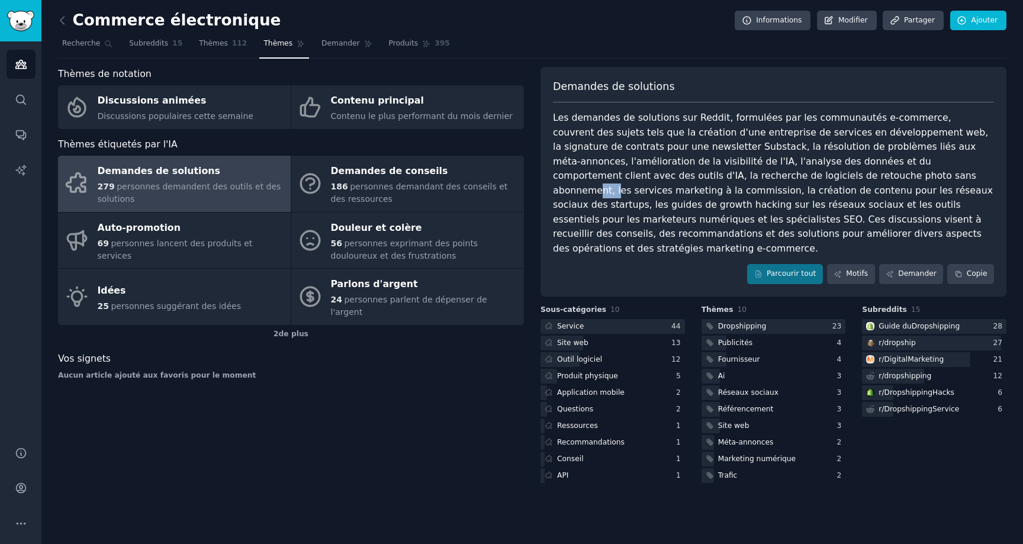
drag, startPoint x: 739, startPoint y: 176, endPoint x: 755, endPoint y: 176, distance: 16.6
click at [755, 176] on font "Les demandes de solutions sur Reddit, formulées par les communautés e-commerce,…" at bounding box center [774, 183] width 443 height 142
click at [771, 182] on div "Les demandes de solutions sur Reddit, formulées par les communautés e-commerce,…" at bounding box center [773, 183] width 441 height 145
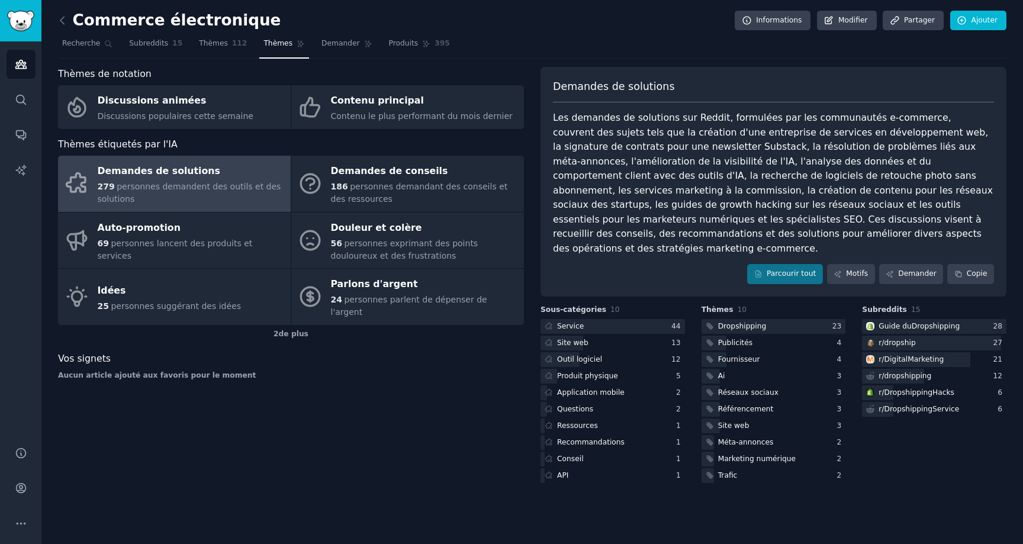
click at [785, 175] on font "Les demandes de solutions sur Reddit, formulées par les communautés e-commerce,…" at bounding box center [774, 183] width 443 height 142
click at [545, 305] on font "Sous-catégories" at bounding box center [573, 309] width 66 height 8
drag, startPoint x: 555, startPoint y: 235, endPoint x: 733, endPoint y: 235, distance: 177.6
click at [733, 235] on font "Les demandes de solutions sur Reddit, formulées par les communautés e-commerce,…" at bounding box center [774, 183] width 443 height 142
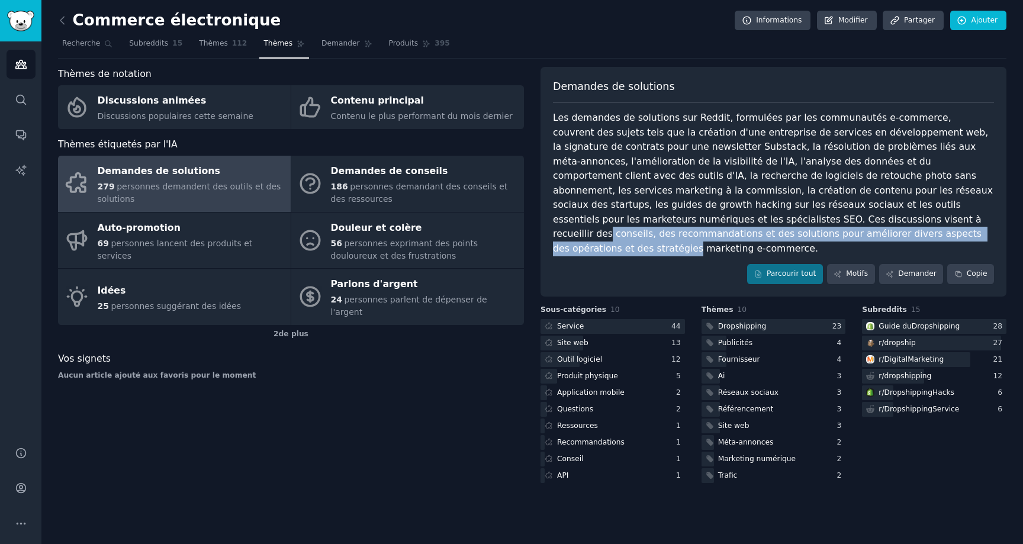
drag, startPoint x: 669, startPoint y: 227, endPoint x: 604, endPoint y: 214, distance: 66.3
click at [604, 214] on div "Les demandes de solutions sur Reddit, formulées par les communautés e-commerce,…" at bounding box center [773, 183] width 441 height 145
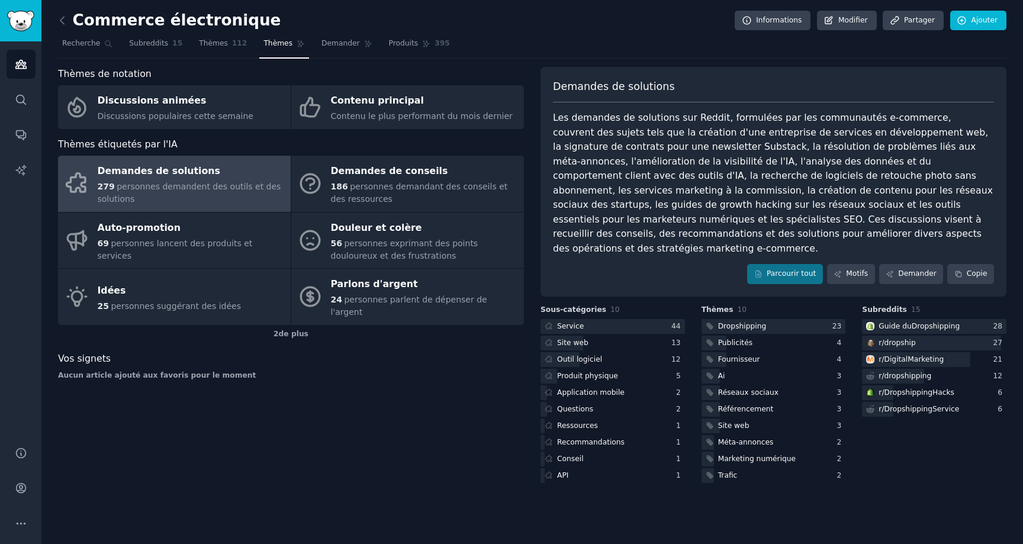
click at [594, 210] on font "Les demandes de solutions sur Reddit, formulées par les communautés e-commerce,…" at bounding box center [774, 183] width 443 height 142
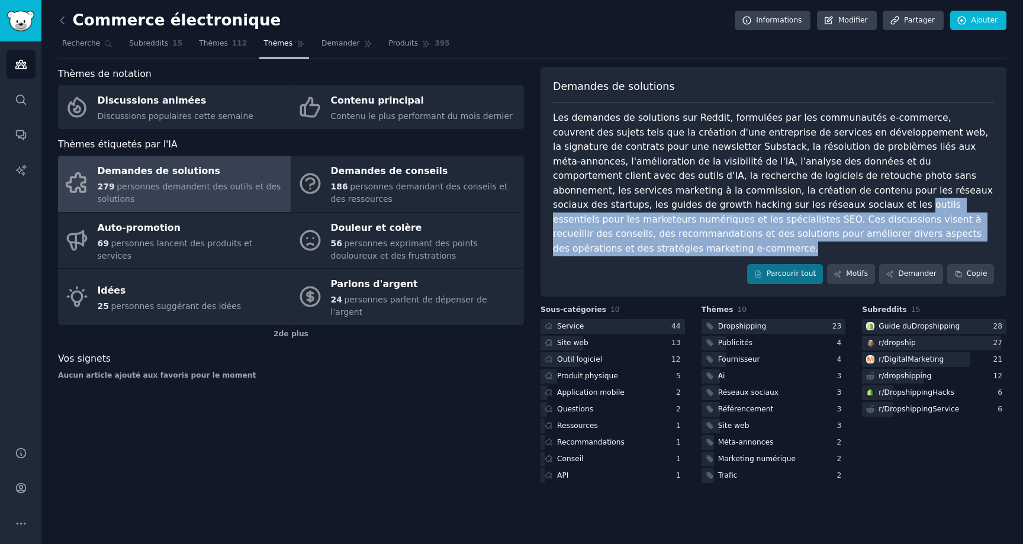
drag, startPoint x: 786, startPoint y: 234, endPoint x: 569, endPoint y: 203, distance: 219.4
click at [569, 203] on div "Les demandes de solutions sur Reddit, formulées par les communautés e-commerce,…" at bounding box center [773, 183] width 441 height 145
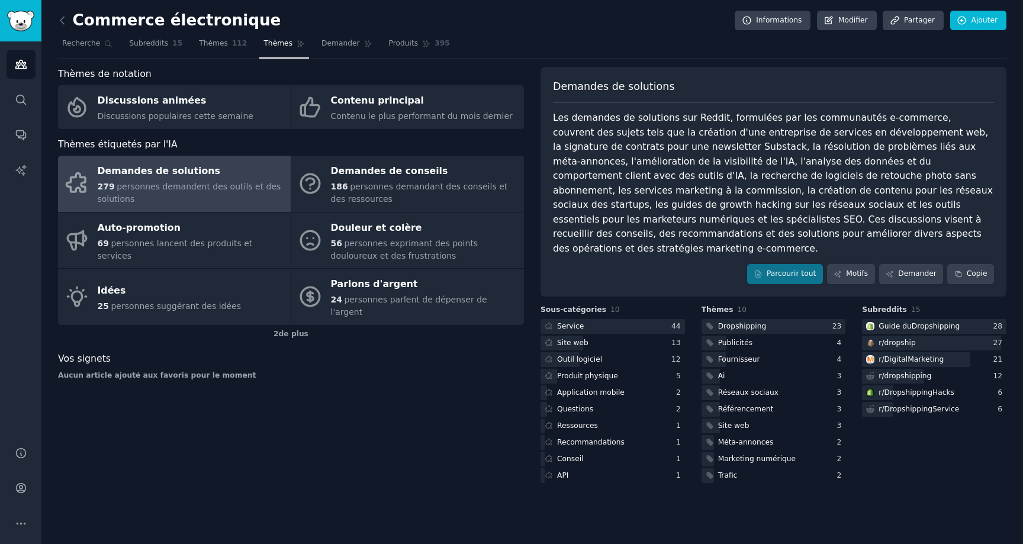
click at [554, 203] on font "Les demandes de solutions sur Reddit, formulées par les communautés e-commerce,…" at bounding box center [774, 183] width 443 height 142
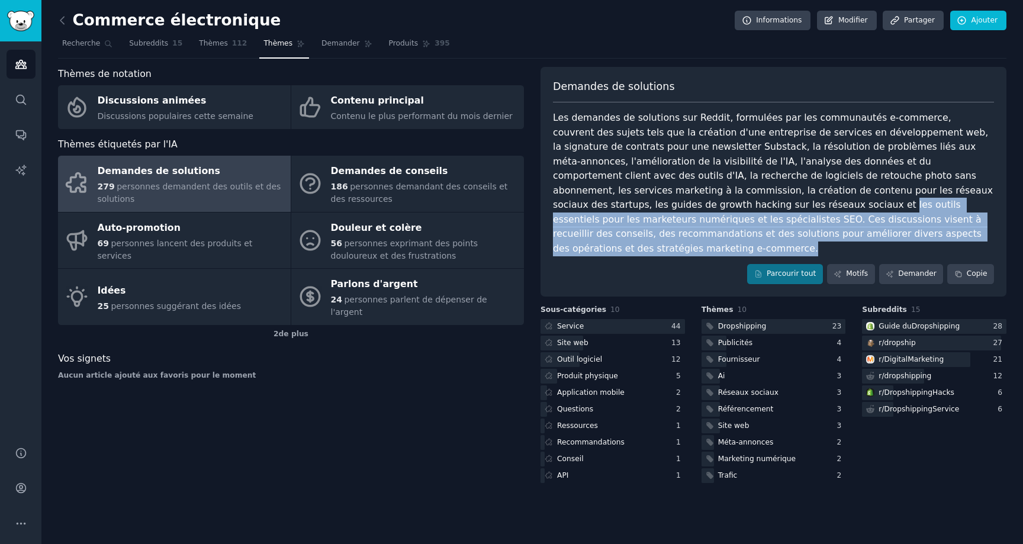
drag, startPoint x: 781, startPoint y: 237, endPoint x: 552, endPoint y: 201, distance: 231.9
click at [552, 201] on div "Demandes de solutions Les demandes de solutions sur Reddit, formulées par les c…" at bounding box center [773, 182] width 466 height 230
click at [564, 203] on font "Les demandes de solutions sur Reddit, formulées par les communautés e-commerce,…" at bounding box center [774, 183] width 443 height 142
drag, startPoint x: 552, startPoint y: 203, endPoint x: 777, endPoint y: 230, distance: 226.6
click at [777, 230] on div "Demandes de solutions Les demandes de solutions sur Reddit, formulées par les c…" at bounding box center [773, 182] width 466 height 230
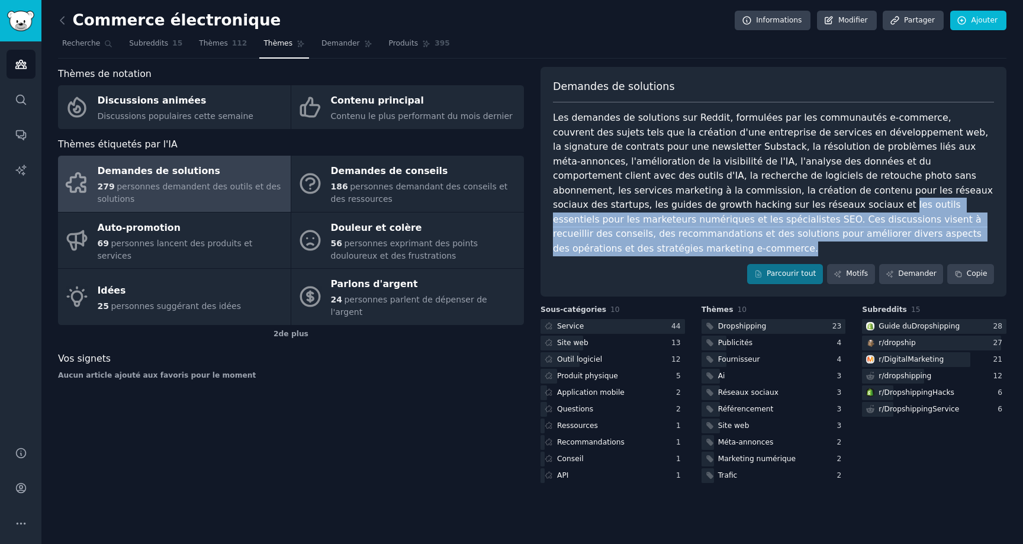
click at [777, 230] on div "Les demandes de solutions sur Reddit, formulées par les communautés e-commerce,…" at bounding box center [773, 183] width 441 height 145
drag, startPoint x: 777, startPoint y: 233, endPoint x: 543, endPoint y: 201, distance: 235.4
click at [543, 201] on div "Demandes de solutions Les demandes de solutions sur Reddit, formulées par les c…" at bounding box center [773, 182] width 466 height 230
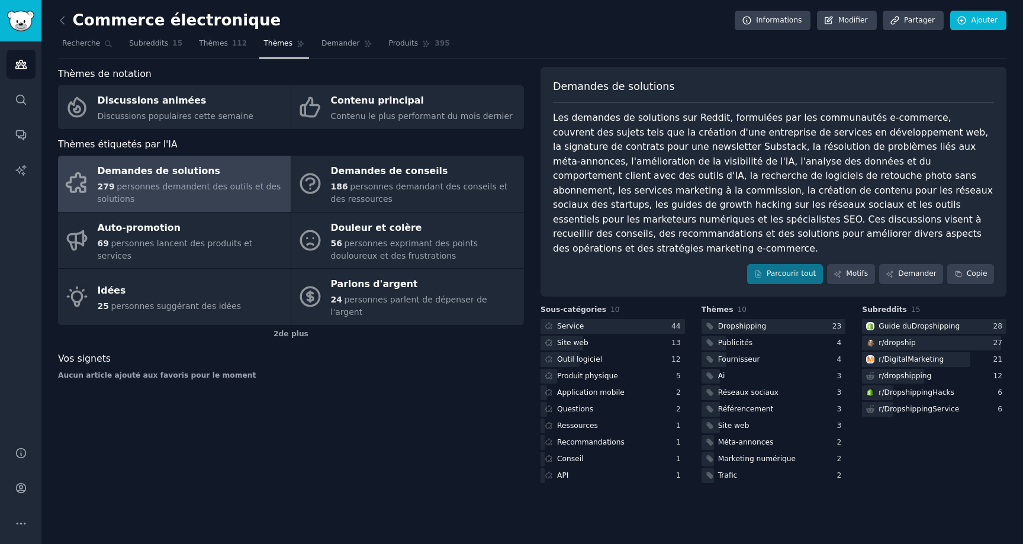
click at [573, 207] on font "Les demandes de solutions sur Reddit, formulées par les communautés e-commerce,…" at bounding box center [774, 183] width 443 height 142
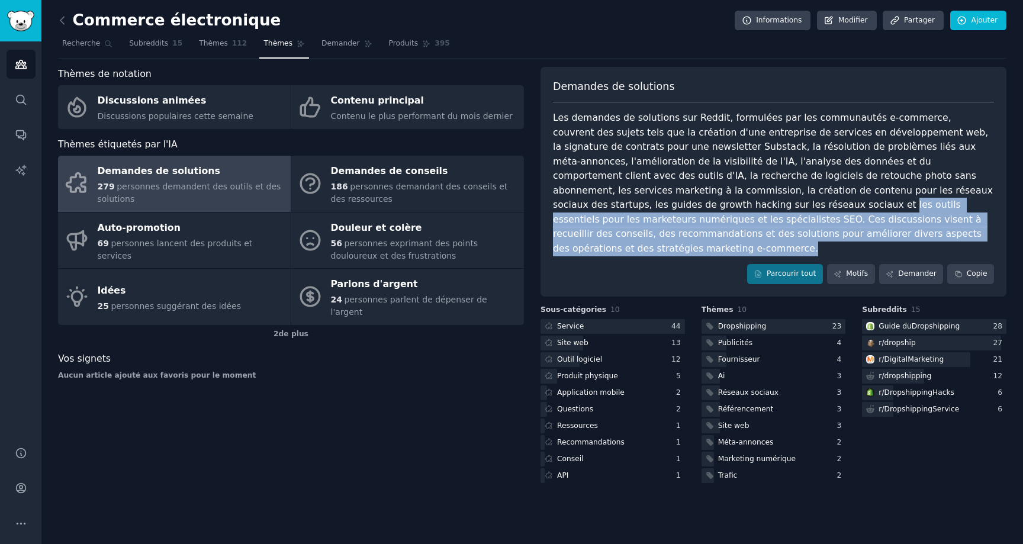
drag, startPoint x: 778, startPoint y: 236, endPoint x: 551, endPoint y: 204, distance: 229.5
click at [551, 204] on div "Demandes de solutions Les demandes de solutions sur Reddit, formulées par les c…" at bounding box center [773, 182] width 466 height 230
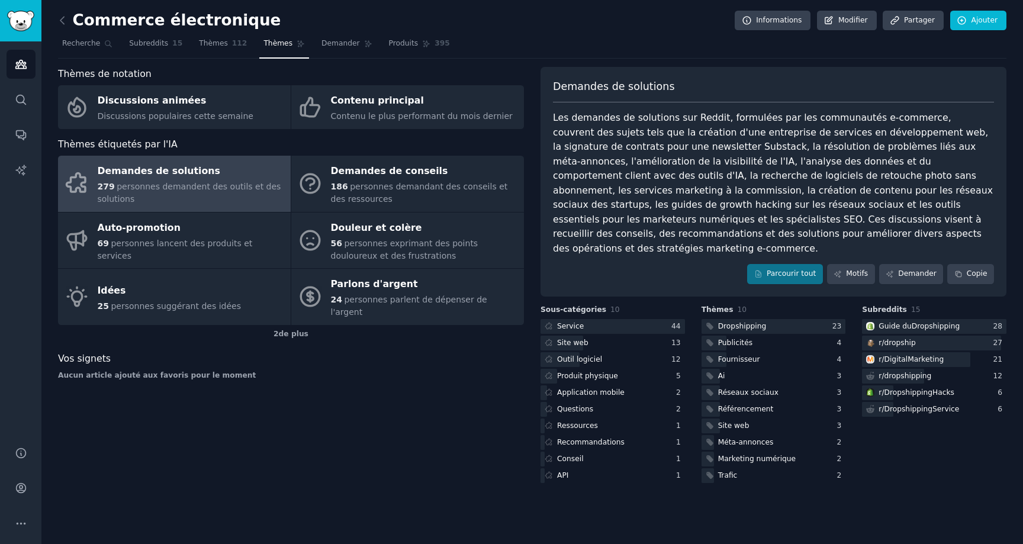
click at [571, 206] on font "Les demandes de solutions sur Reddit, formulées par les communautés e-commerce,…" at bounding box center [774, 183] width 443 height 142
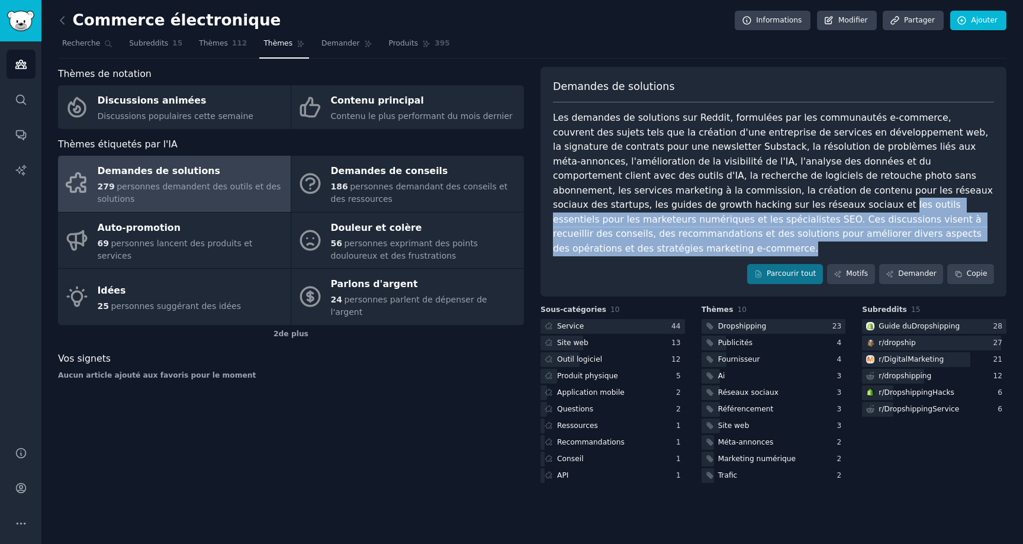
drag, startPoint x: 780, startPoint y: 235, endPoint x: 548, endPoint y: 205, distance: 234.6
click at [548, 205] on div "Demandes de solutions Les demandes de solutions sur Reddit, formulées par les c…" at bounding box center [773, 182] width 466 height 230
click at [589, 215] on font "Les demandes de solutions sur Reddit, formulées par les communautés e-commerce,…" at bounding box center [774, 183] width 443 height 142
drag, startPoint x: 777, startPoint y: 233, endPoint x: 533, endPoint y: 198, distance: 245.7
click at [533, 198] on div "Thèmes de notation Discussions animées Discussions populaires cette semaine Con…" at bounding box center [532, 276] width 948 height 418
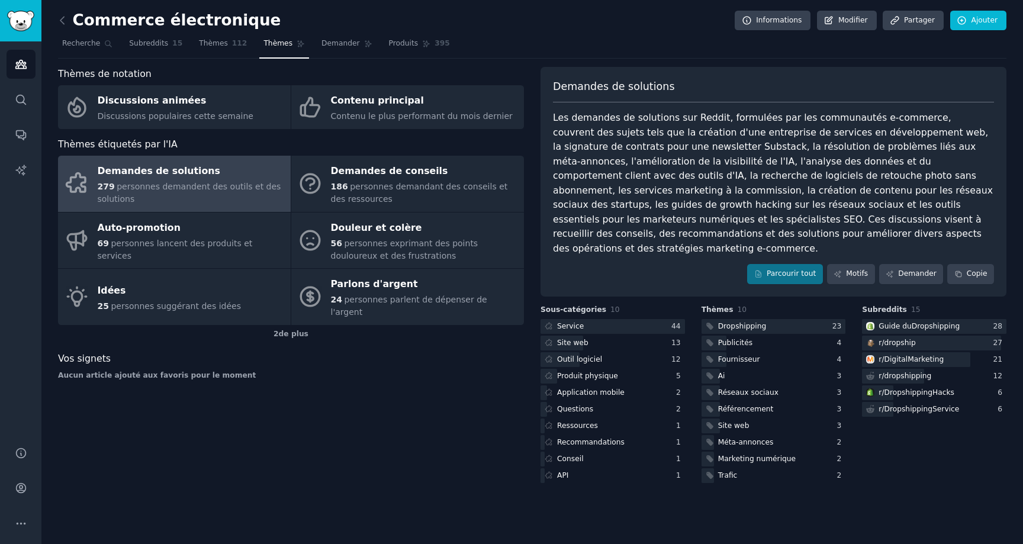
click at [557, 200] on font "Les demandes de solutions sur Reddit, formulées par les communautés e-commerce,…" at bounding box center [774, 183] width 443 height 142
click at [551, 202] on div "Demandes de solutions Les demandes de solutions sur Reddit, formulées par les c…" at bounding box center [773, 182] width 466 height 230
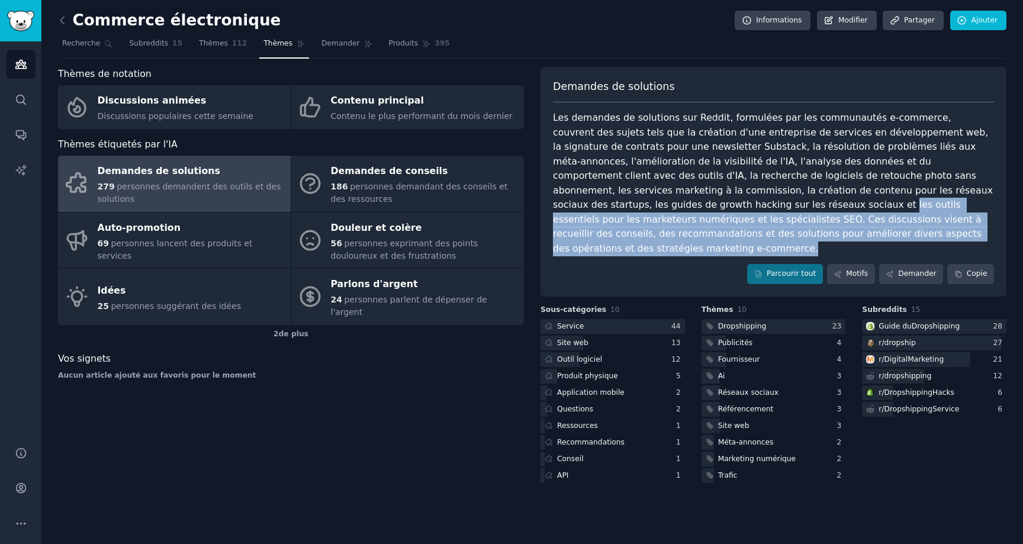
drag, startPoint x: 781, startPoint y: 236, endPoint x: 540, endPoint y: 207, distance: 242.7
click at [540, 207] on div "Thèmes de notation Discussions animées Discussions populaires cette semaine Con…" at bounding box center [532, 276] width 948 height 418
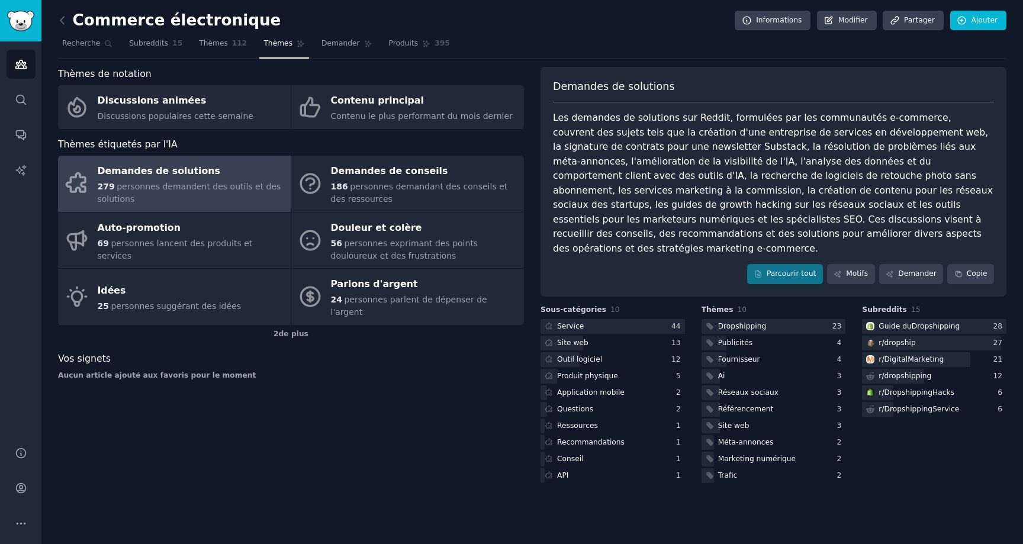
click at [561, 206] on font "Les demandes de solutions sur Reddit, formulées par les communautés e-commerce,…" at bounding box center [774, 183] width 443 height 142
click at [552, 205] on div "Demandes de solutions Les demandes de solutions sur Reddit, formulées par les c…" at bounding box center [773, 182] width 466 height 230
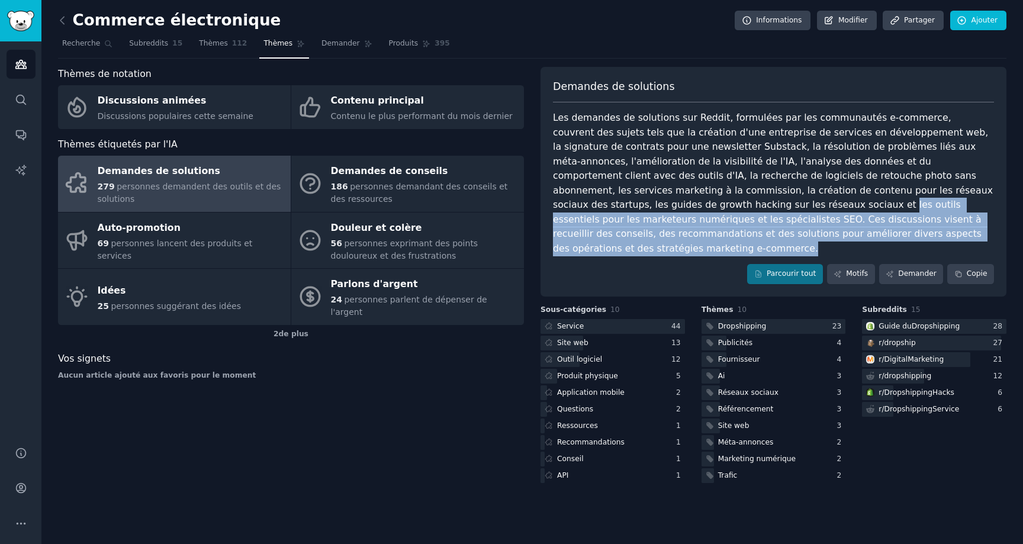
drag, startPoint x: 780, startPoint y: 239, endPoint x: 537, endPoint y: 199, distance: 245.9
click at [537, 199] on div "Thèmes de notation Discussions animées Discussions populaires cette semaine Con…" at bounding box center [532, 276] width 948 height 418
click at [587, 213] on div "Les demandes de solutions sur Reddit, formulées par les communautés e-commerce,…" at bounding box center [773, 183] width 441 height 145
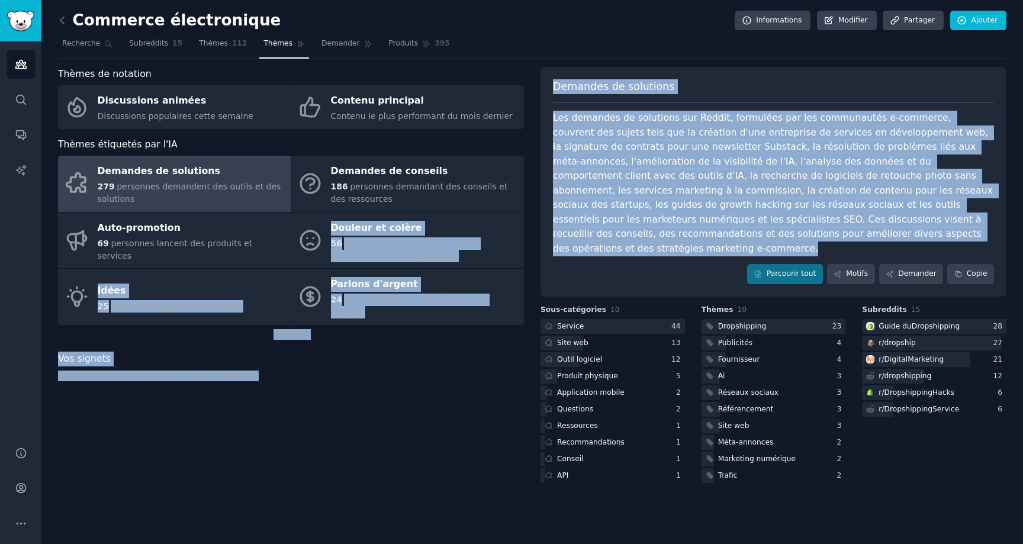
drag, startPoint x: 781, startPoint y: 233, endPoint x: 529, endPoint y: 213, distance: 253.6
click at [529, 213] on div "Thèmes de notation Discussions animées Discussions populaires cette semaine Con…" at bounding box center [532, 276] width 948 height 418
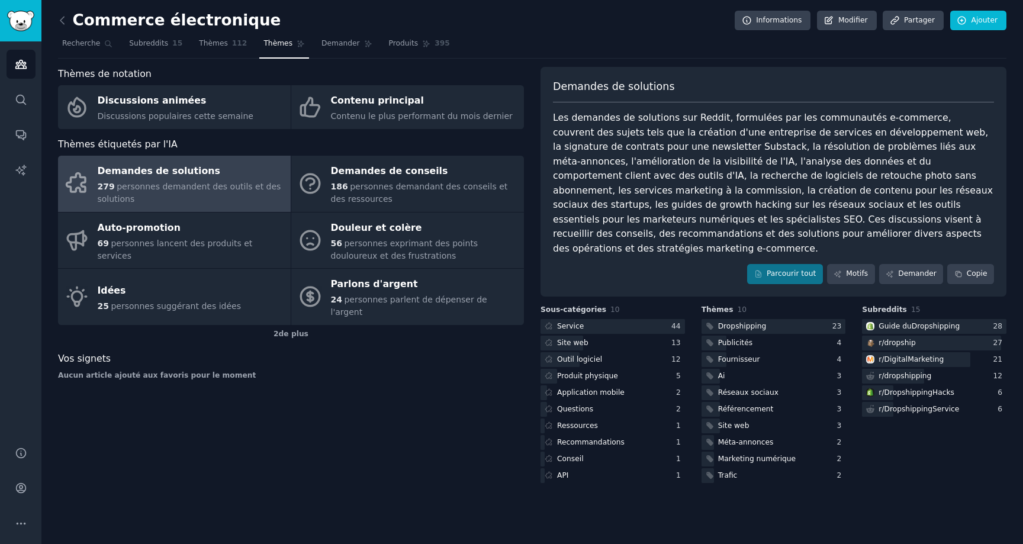
click at [685, 186] on font "Les demandes de solutions sur Reddit, formulées par les communautés e-commerce,…" at bounding box center [774, 183] width 443 height 142
click at [787, 269] on font "Parcourir tout" at bounding box center [791, 273] width 49 height 8
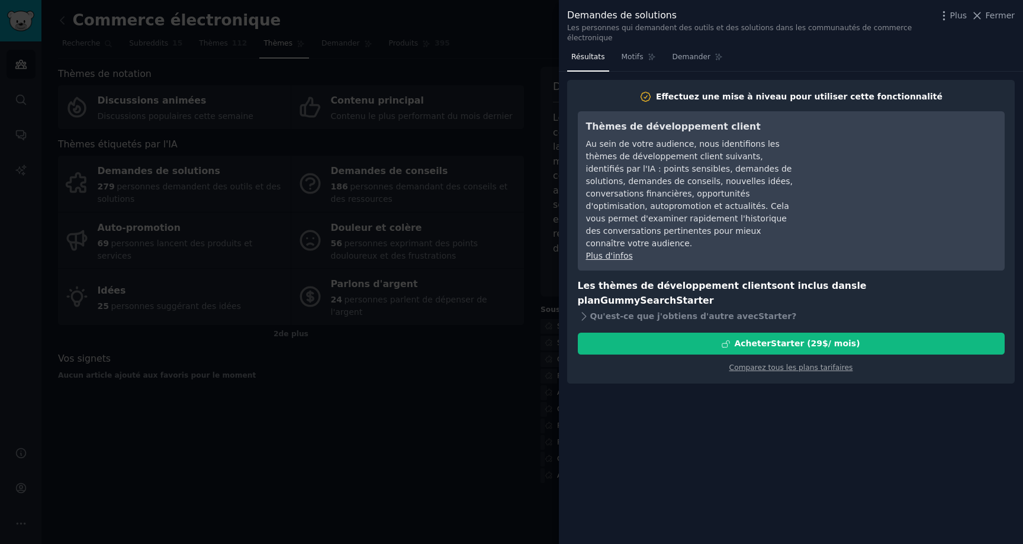
click at [511, 301] on div at bounding box center [511, 272] width 1023 height 544
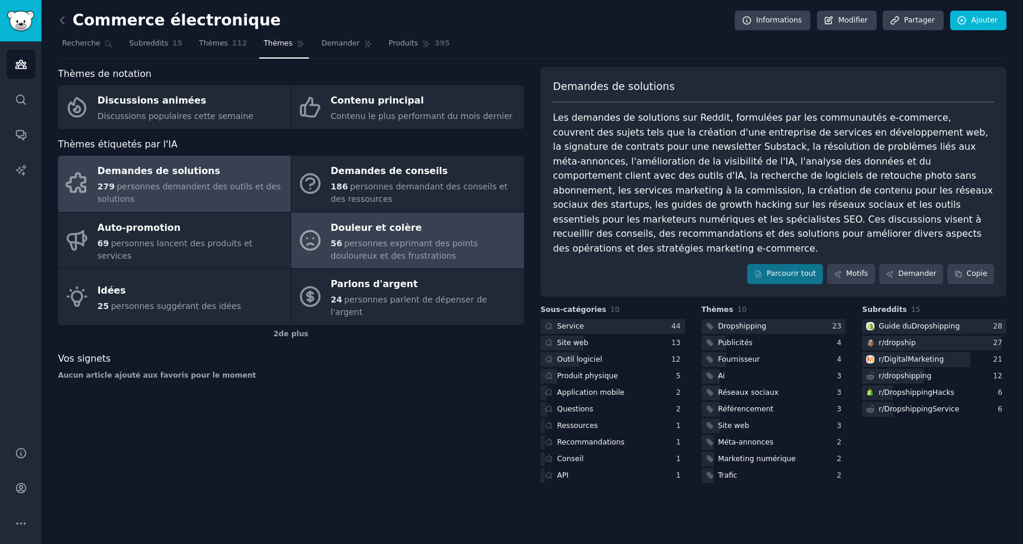
click at [450, 255] on div "56 personnes exprimant des points douloureux et des frustrations" at bounding box center [424, 249] width 187 height 25
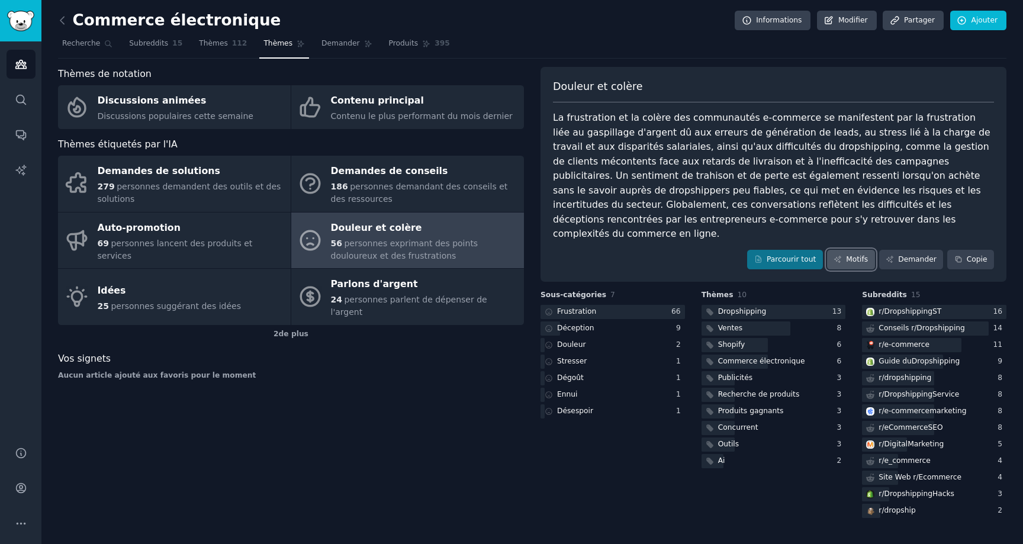
click at [842, 255] on icon at bounding box center [837, 259] width 8 height 8
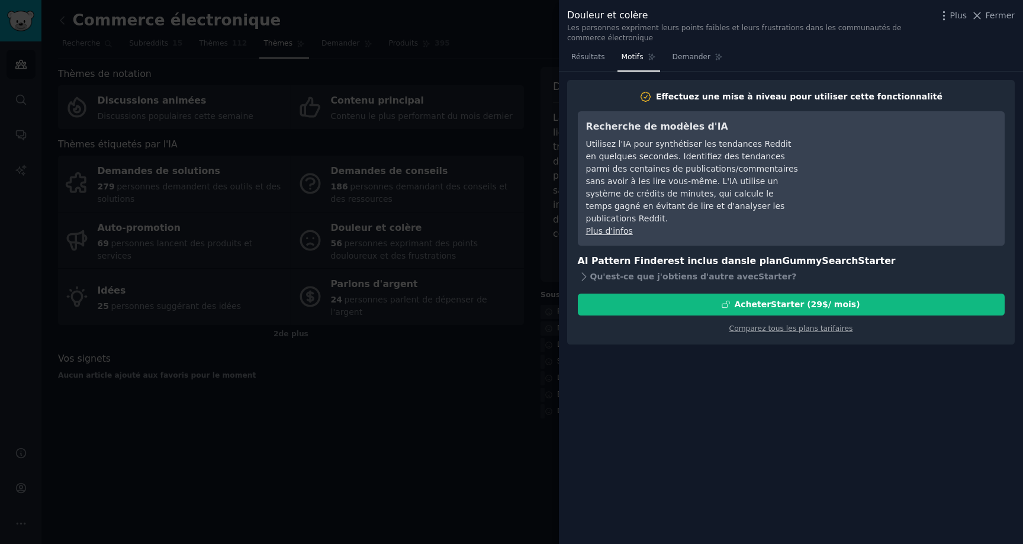
click at [526, 335] on div at bounding box center [511, 272] width 1023 height 544
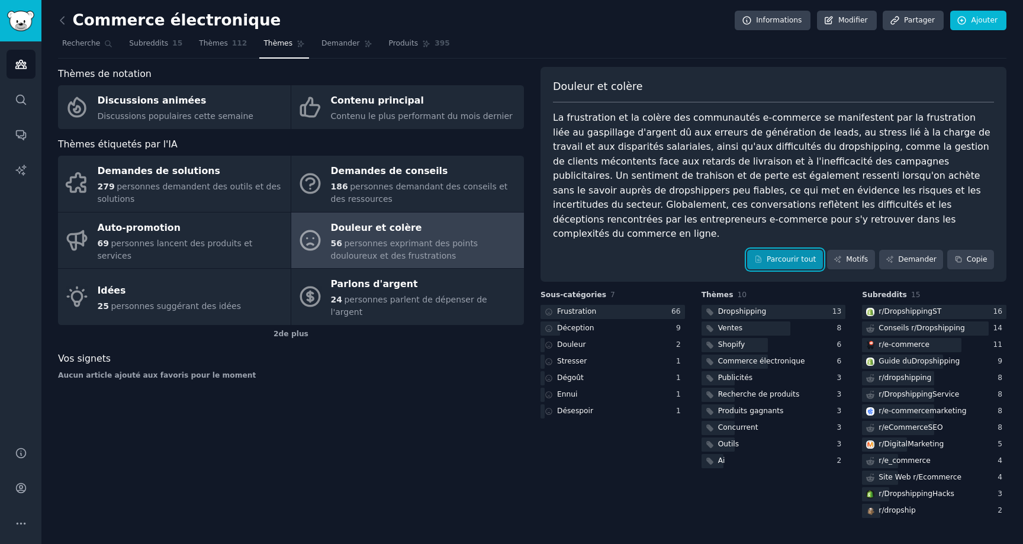
click at [784, 255] on font "Parcourir tout" at bounding box center [791, 259] width 49 height 8
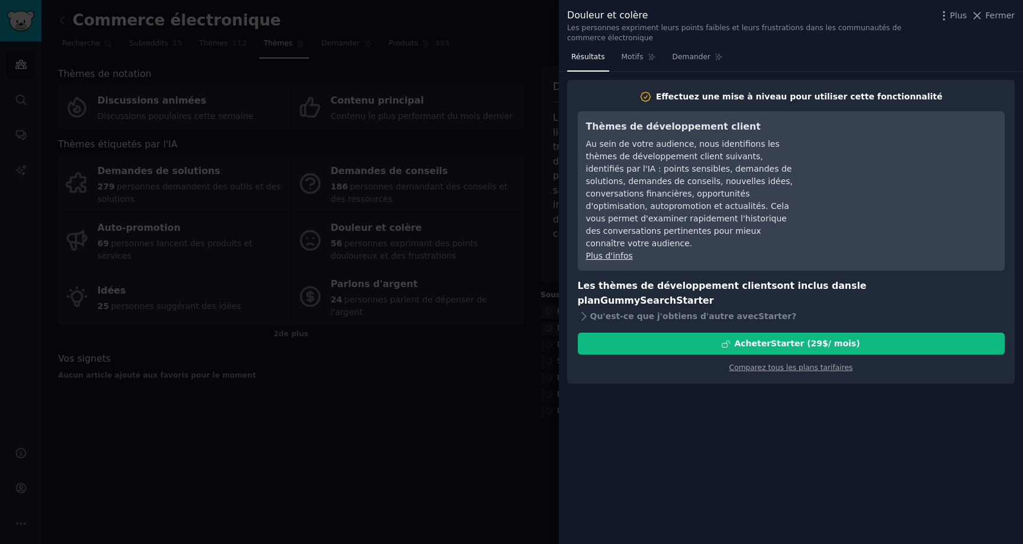
click at [468, 383] on div at bounding box center [511, 272] width 1023 height 544
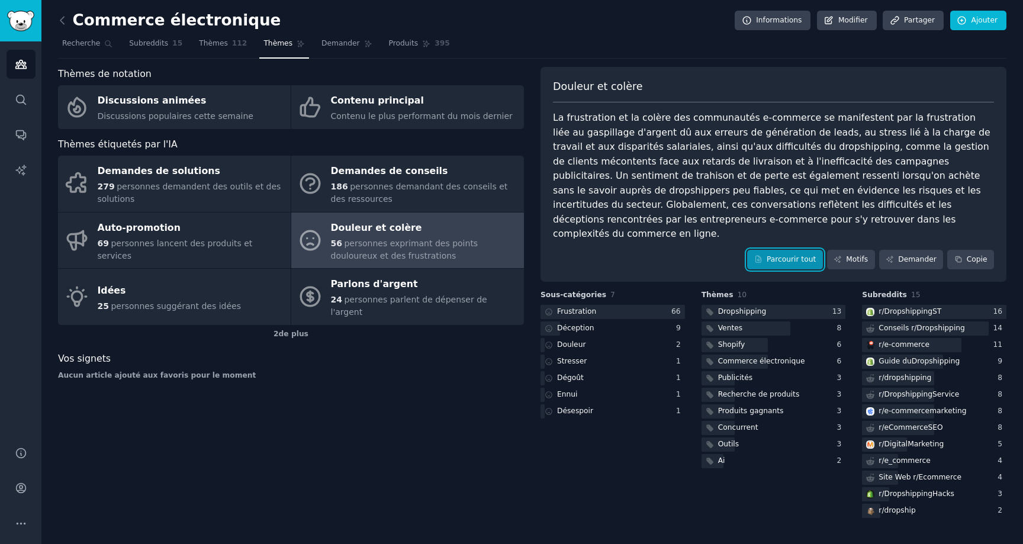
click at [805, 255] on font "Parcourir tout" at bounding box center [791, 260] width 49 height 11
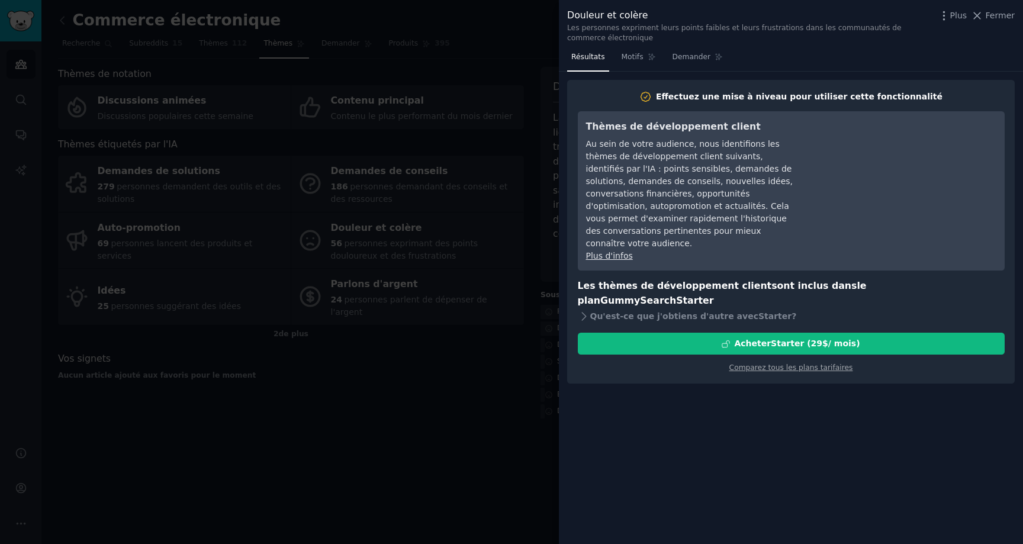
click at [456, 365] on div at bounding box center [511, 272] width 1023 height 544
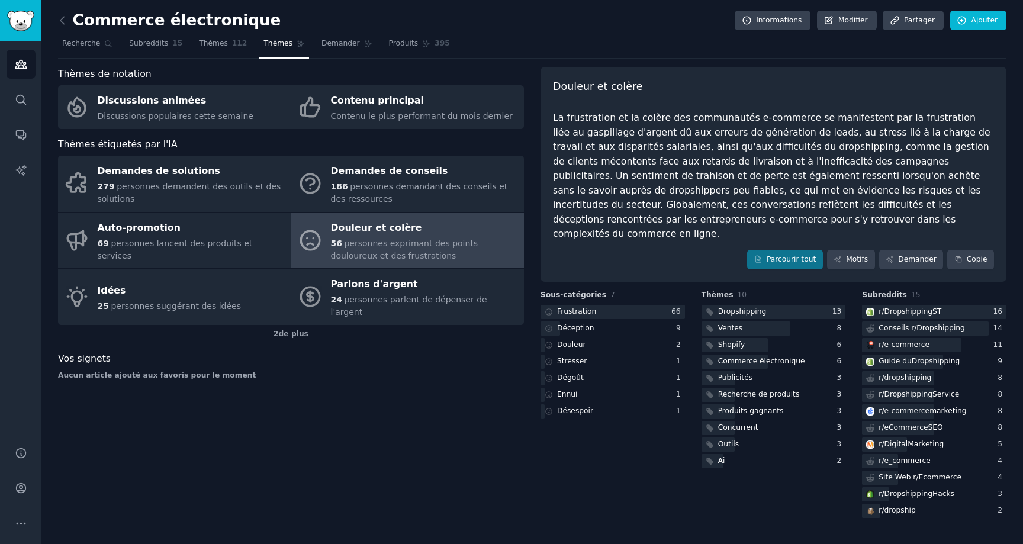
click at [810, 501] on div "Thèmes 10 Dropshipping 13 Ventes 8 Shopify 6 Commerce électronique 6 Publicités…" at bounding box center [773, 405] width 144 height 230
click at [757, 307] on font "Dropshipping" at bounding box center [742, 311] width 49 height 8
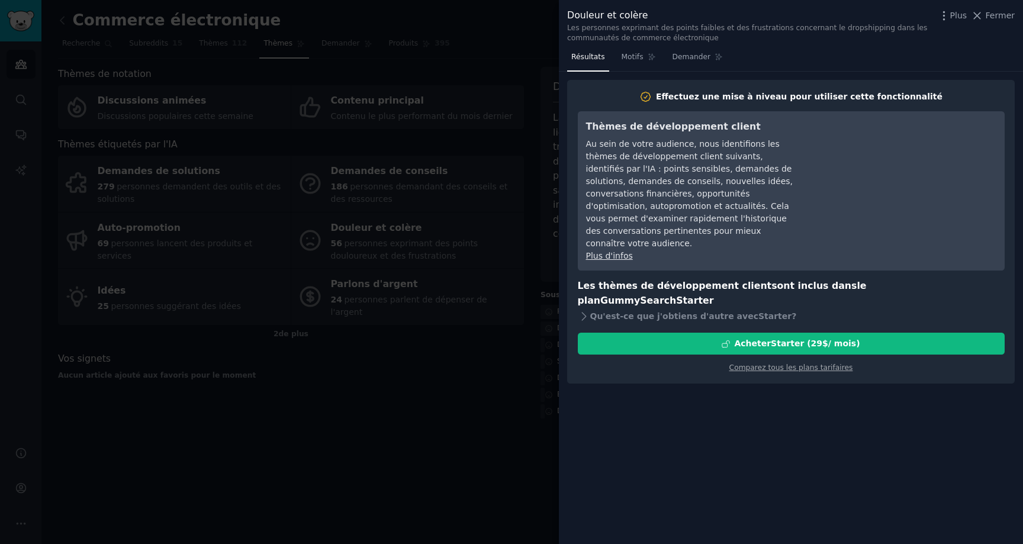
click at [504, 385] on div at bounding box center [511, 272] width 1023 height 544
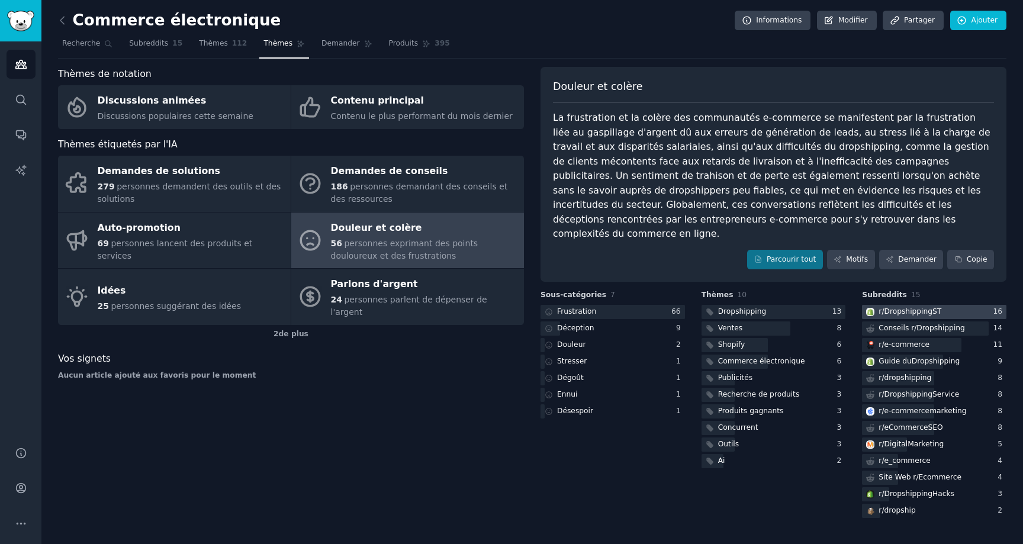
click at [917, 307] on div "r/ DropshippingST" at bounding box center [909, 312] width 63 height 11
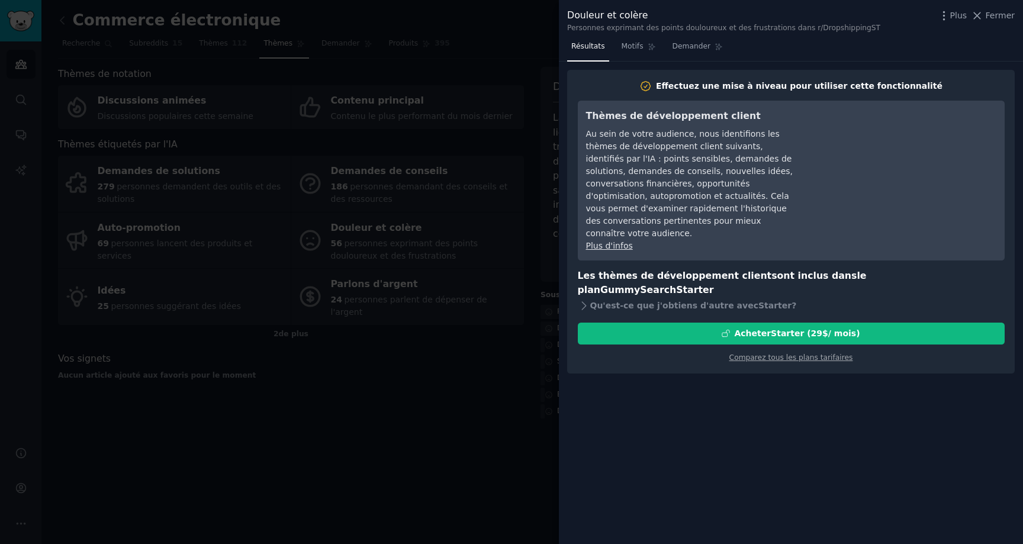
click at [472, 362] on div at bounding box center [511, 272] width 1023 height 544
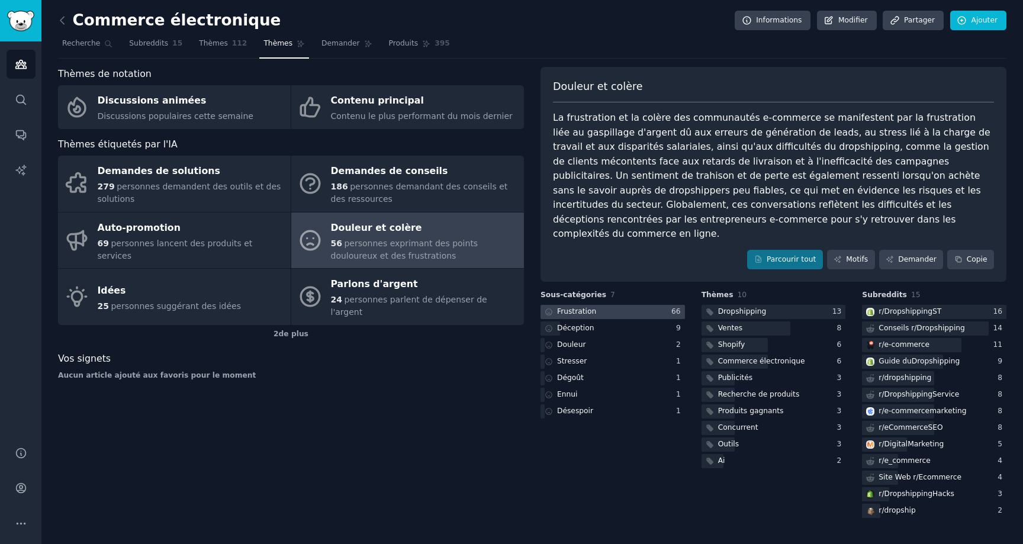
click at [590, 307] on font "Frustration" at bounding box center [576, 311] width 39 height 8
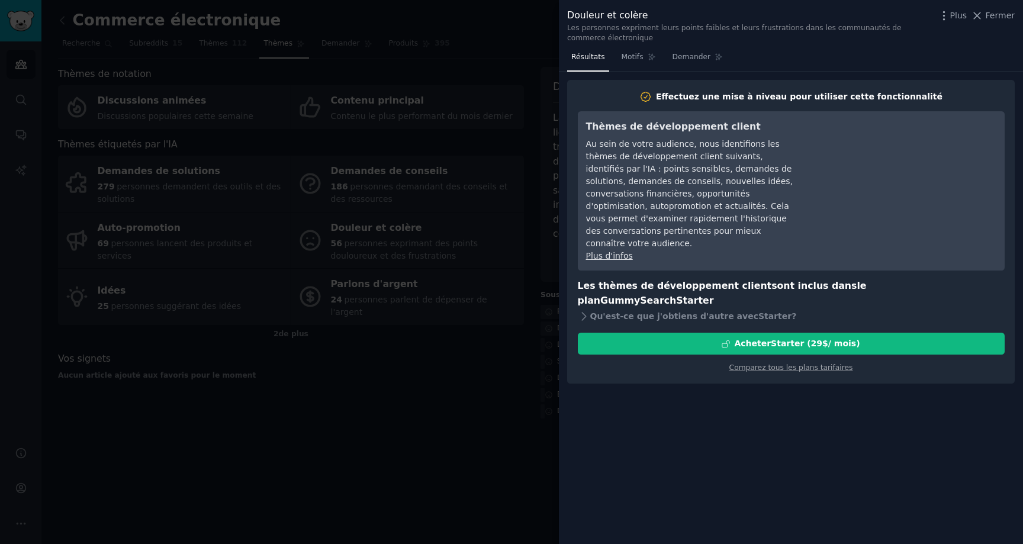
click at [442, 346] on div at bounding box center [511, 272] width 1023 height 544
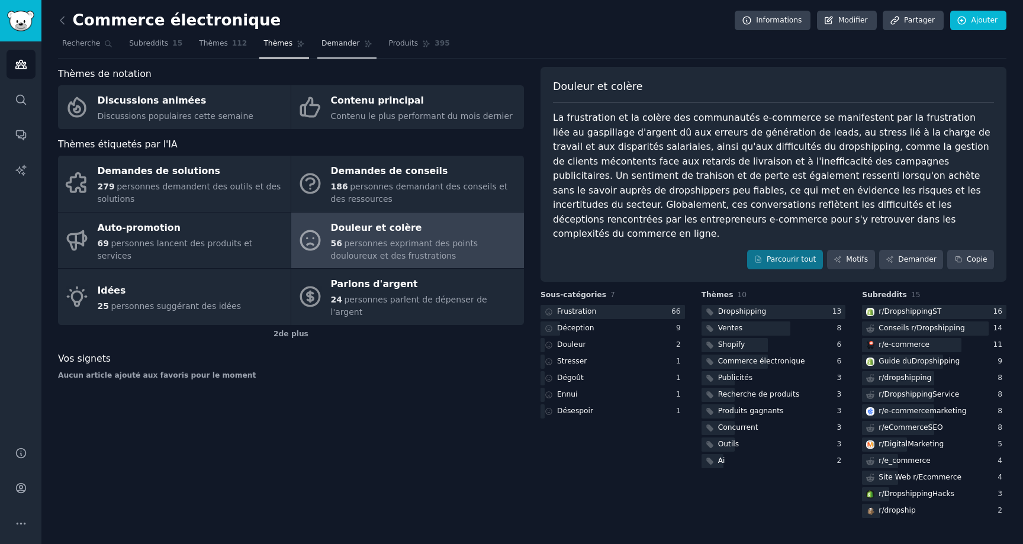
click at [337, 47] on font "Demander" at bounding box center [340, 43] width 38 height 8
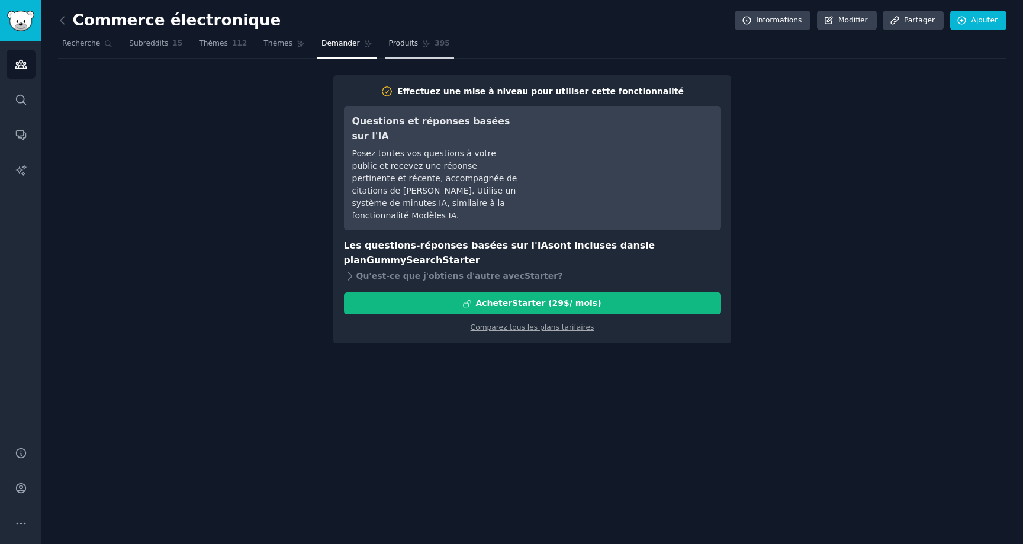
click at [422, 46] on icon at bounding box center [426, 44] width 8 height 8
